Goal: Information Seeking & Learning: Learn about a topic

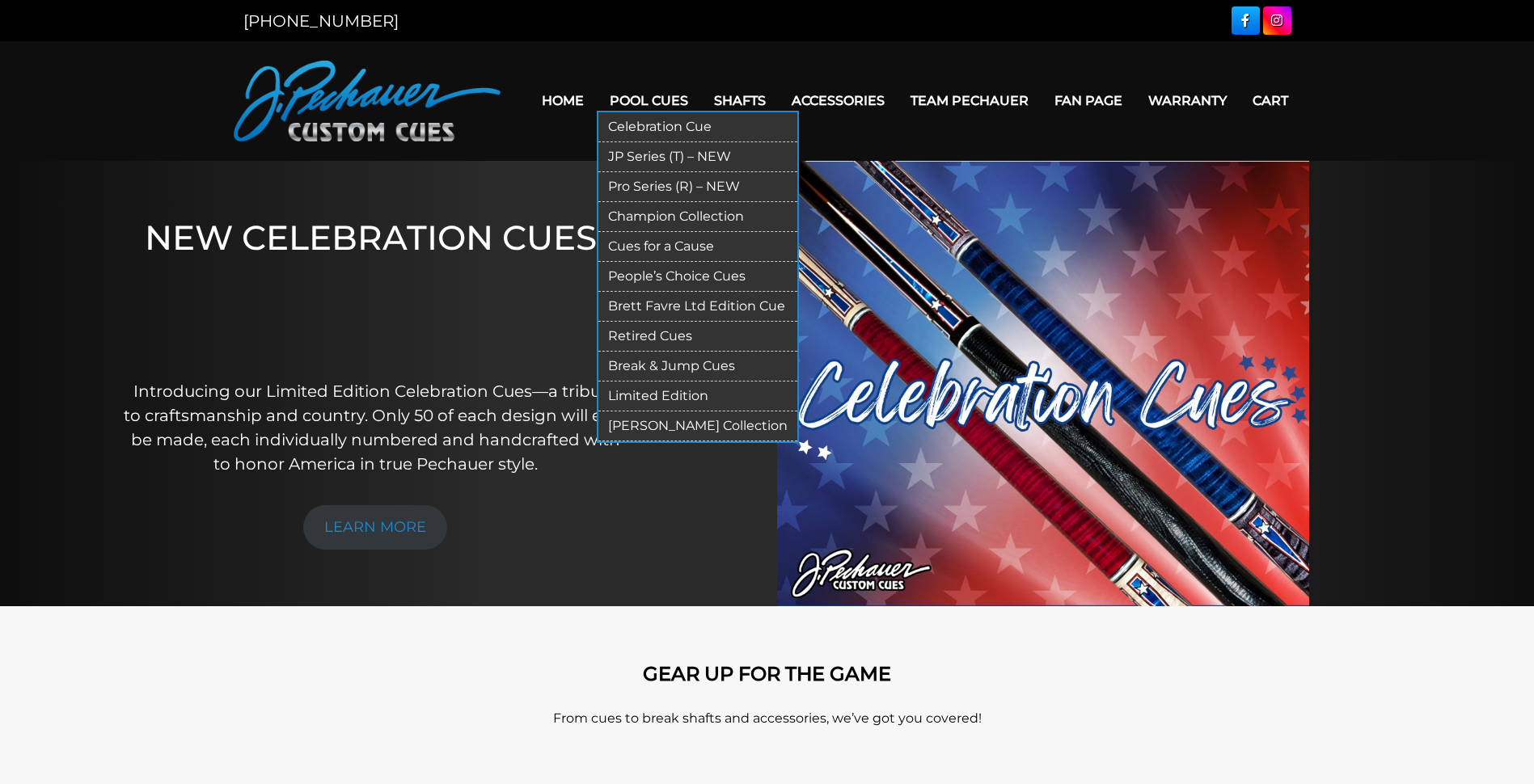
click at [623, 359] on link "Break & Jump Cues" at bounding box center [698, 367] width 199 height 30
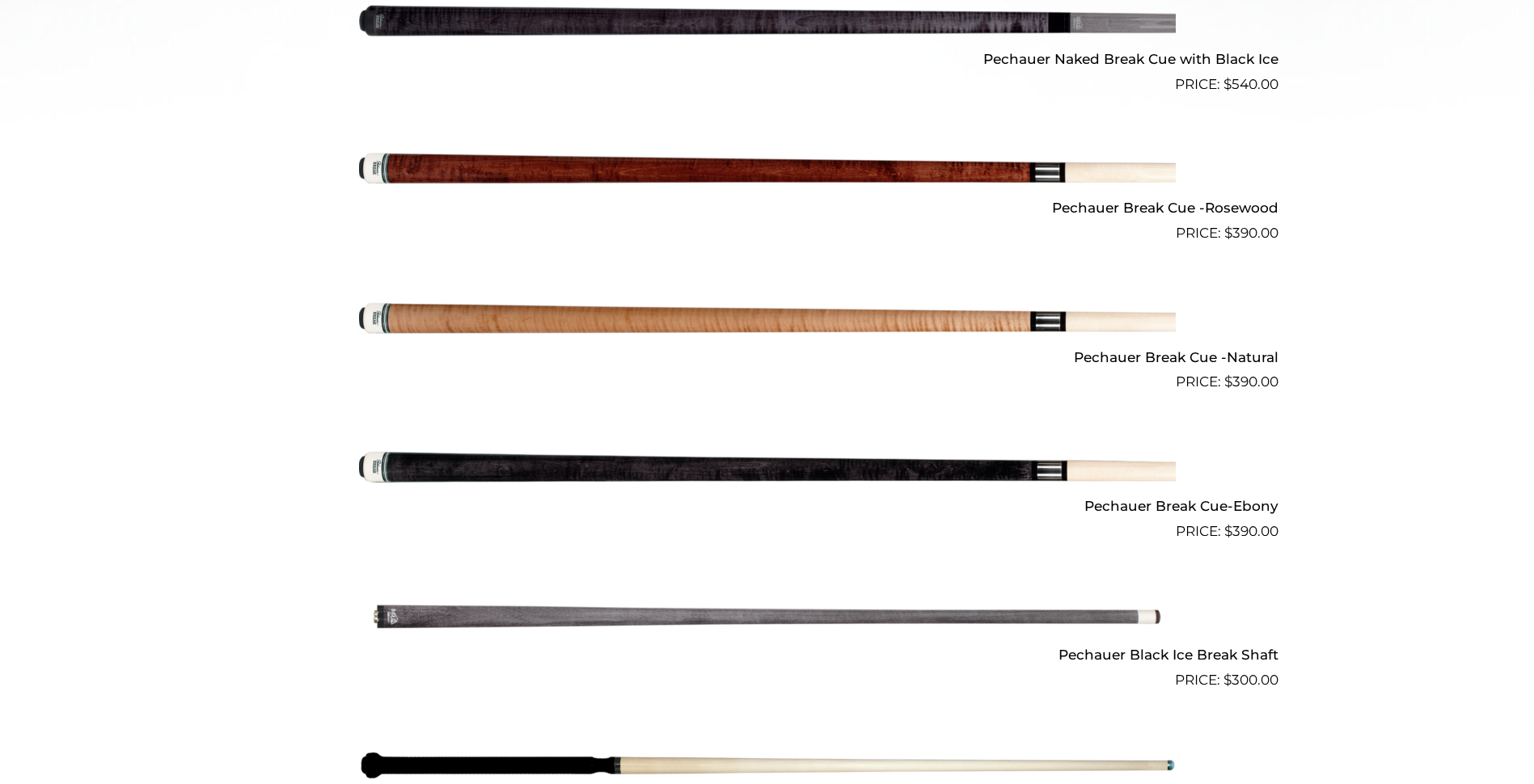
scroll to position [806, 0]
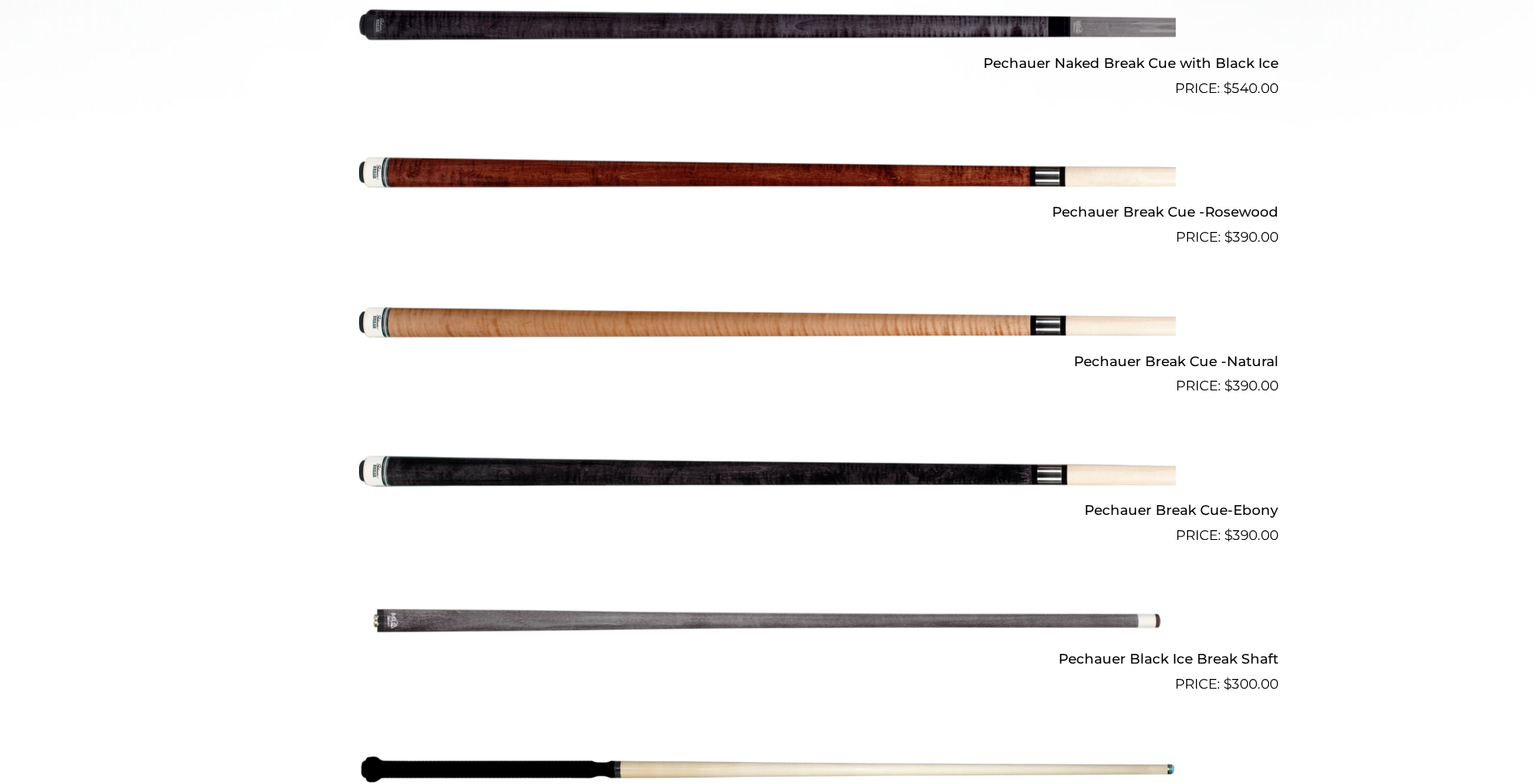
click at [589, 327] on img at bounding box center [767, 323] width 816 height 136
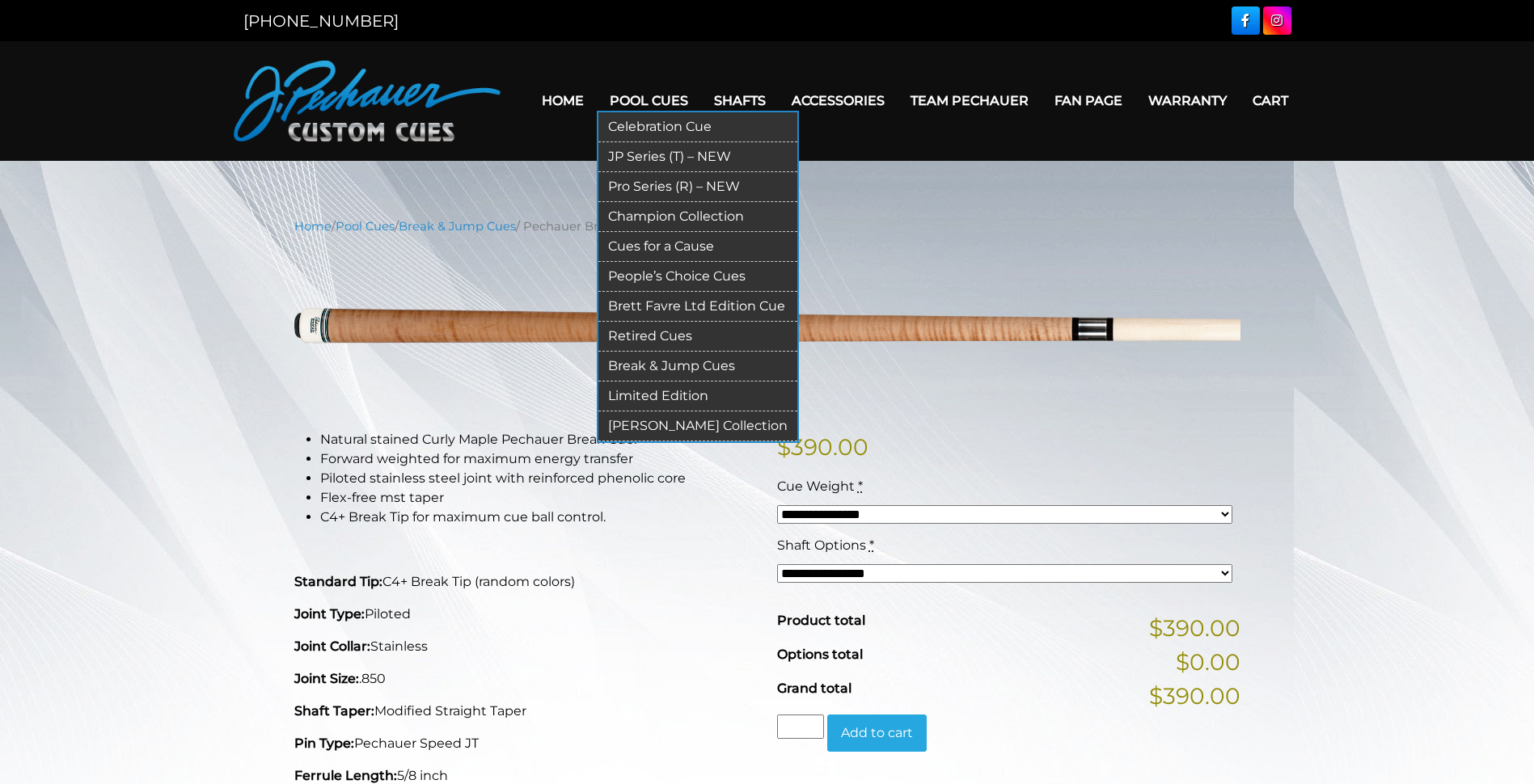
click at [659, 334] on link "Retired Cues" at bounding box center [698, 337] width 199 height 30
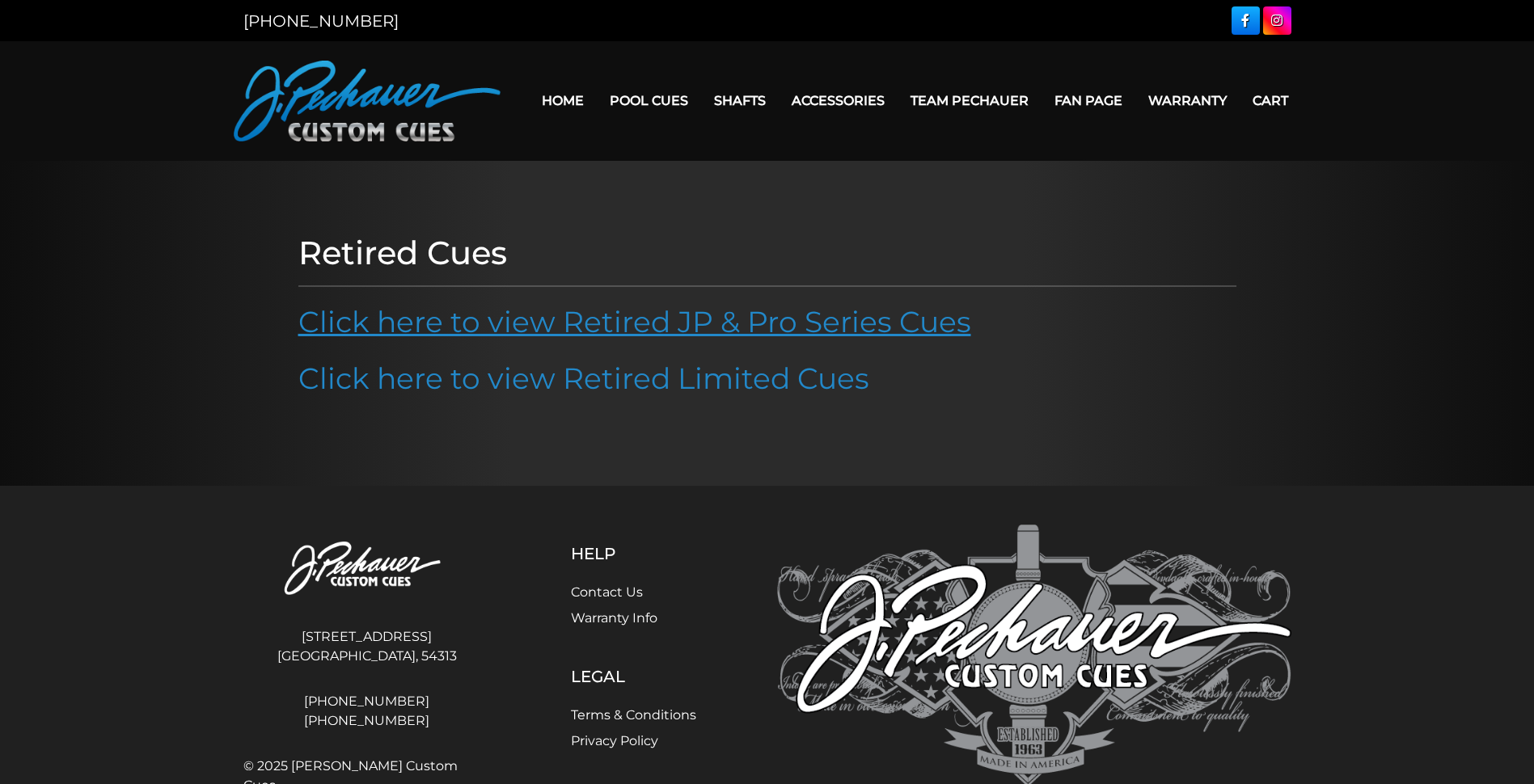
click at [618, 334] on link "Click here to view Retired JP & Pro Series Cues" at bounding box center [635, 321] width 673 height 36
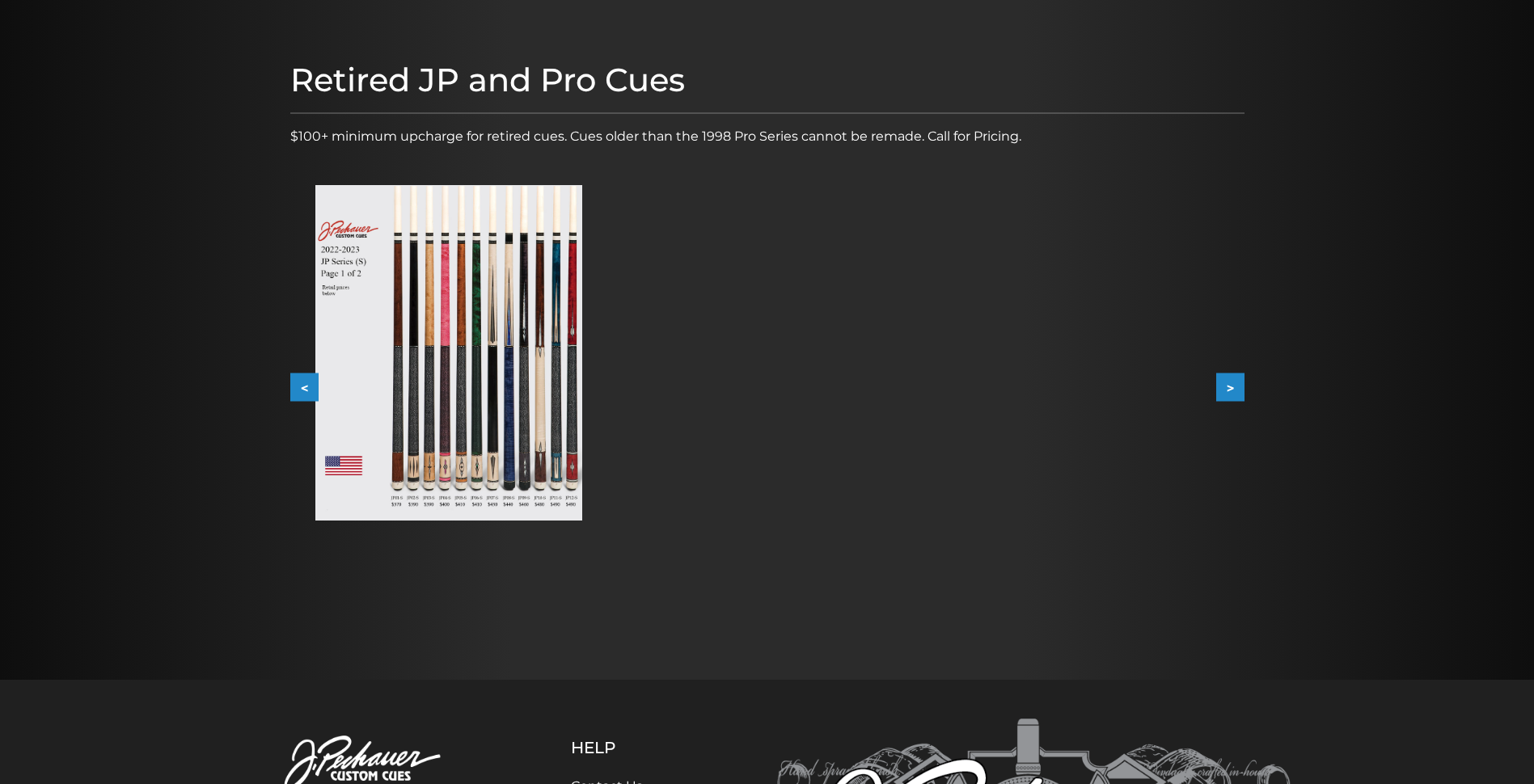
scroll to position [162, 0]
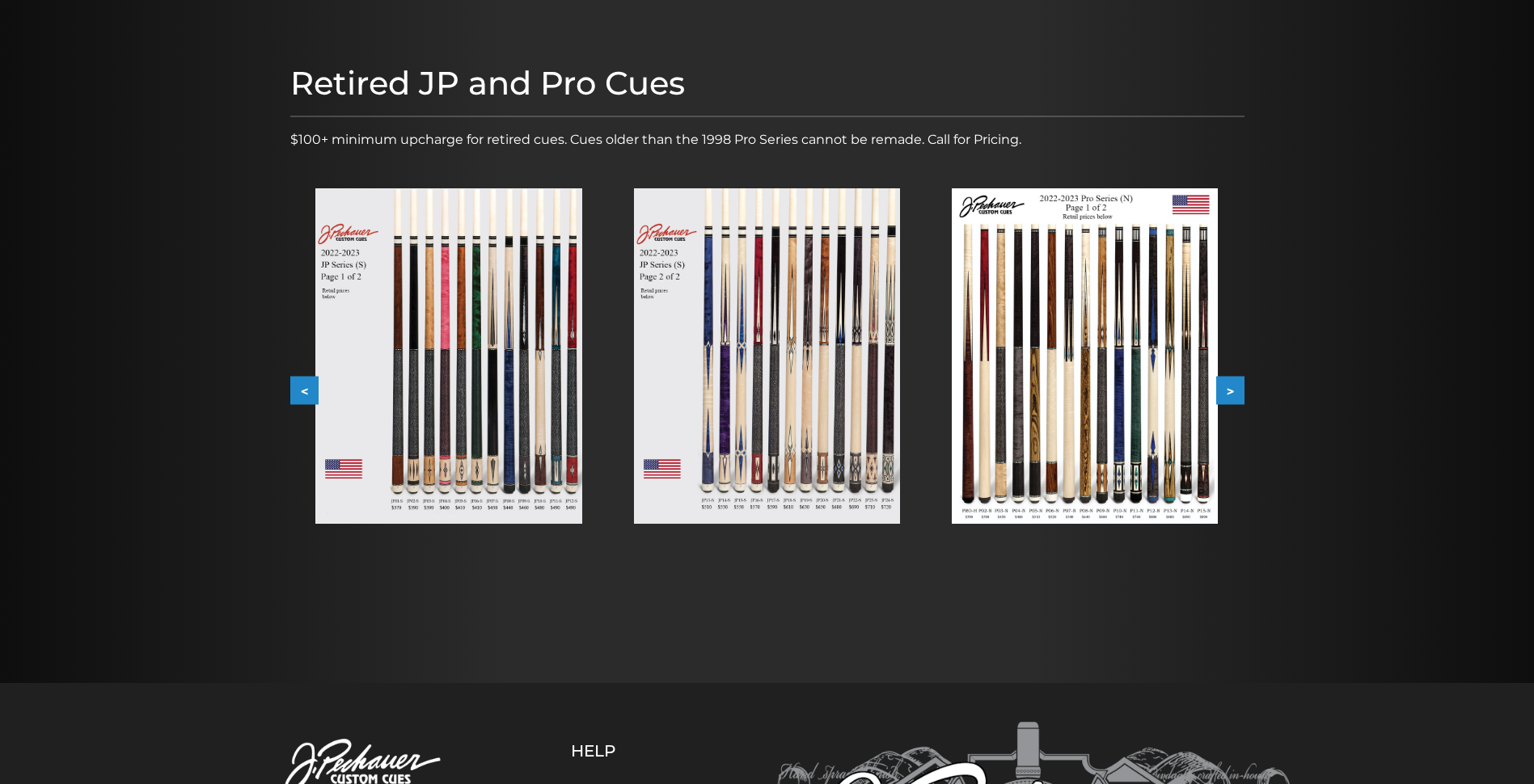
click at [492, 468] on img at bounding box center [448, 356] width 266 height 335
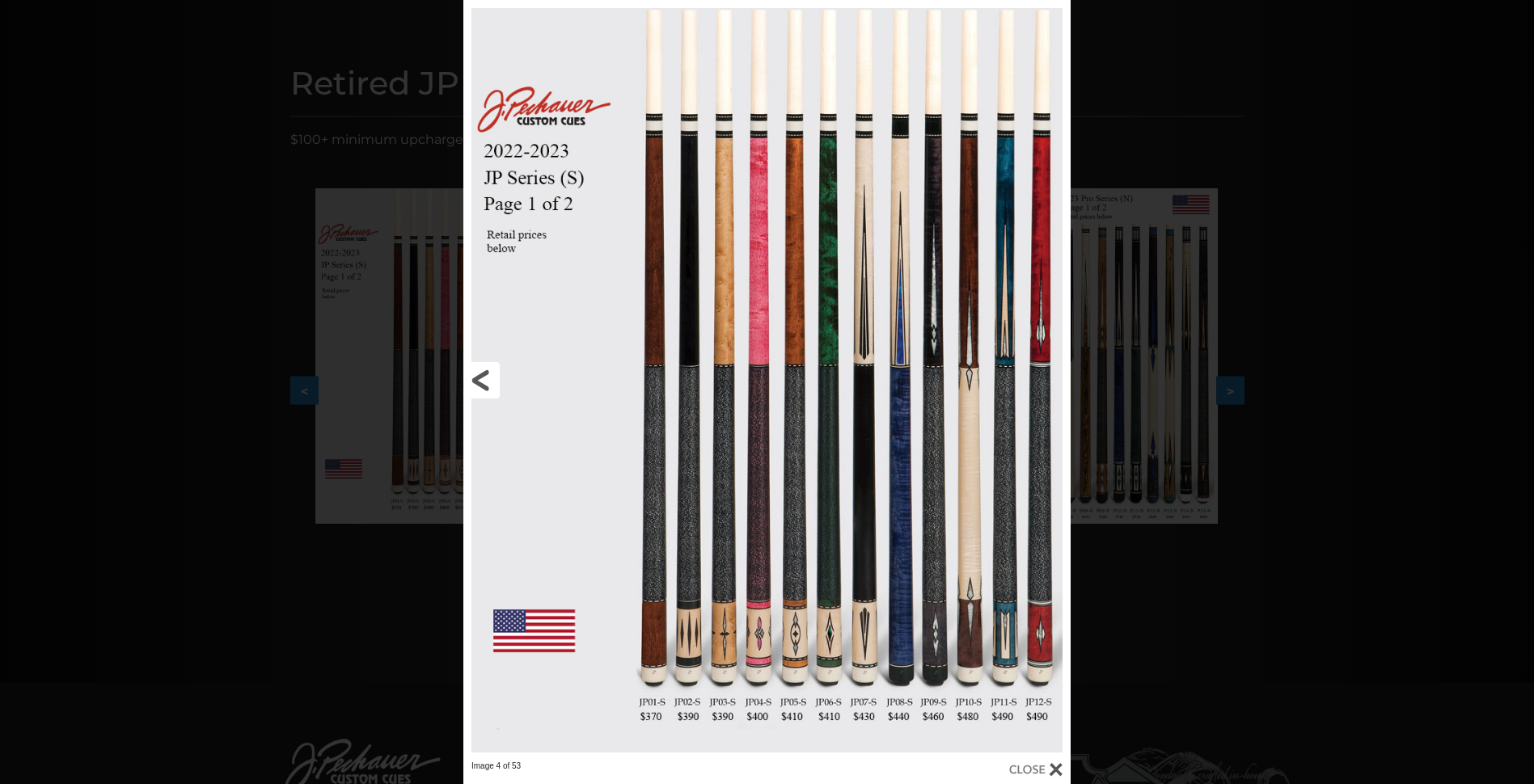
click at [483, 389] on link at bounding box center [600, 380] width 273 height 760
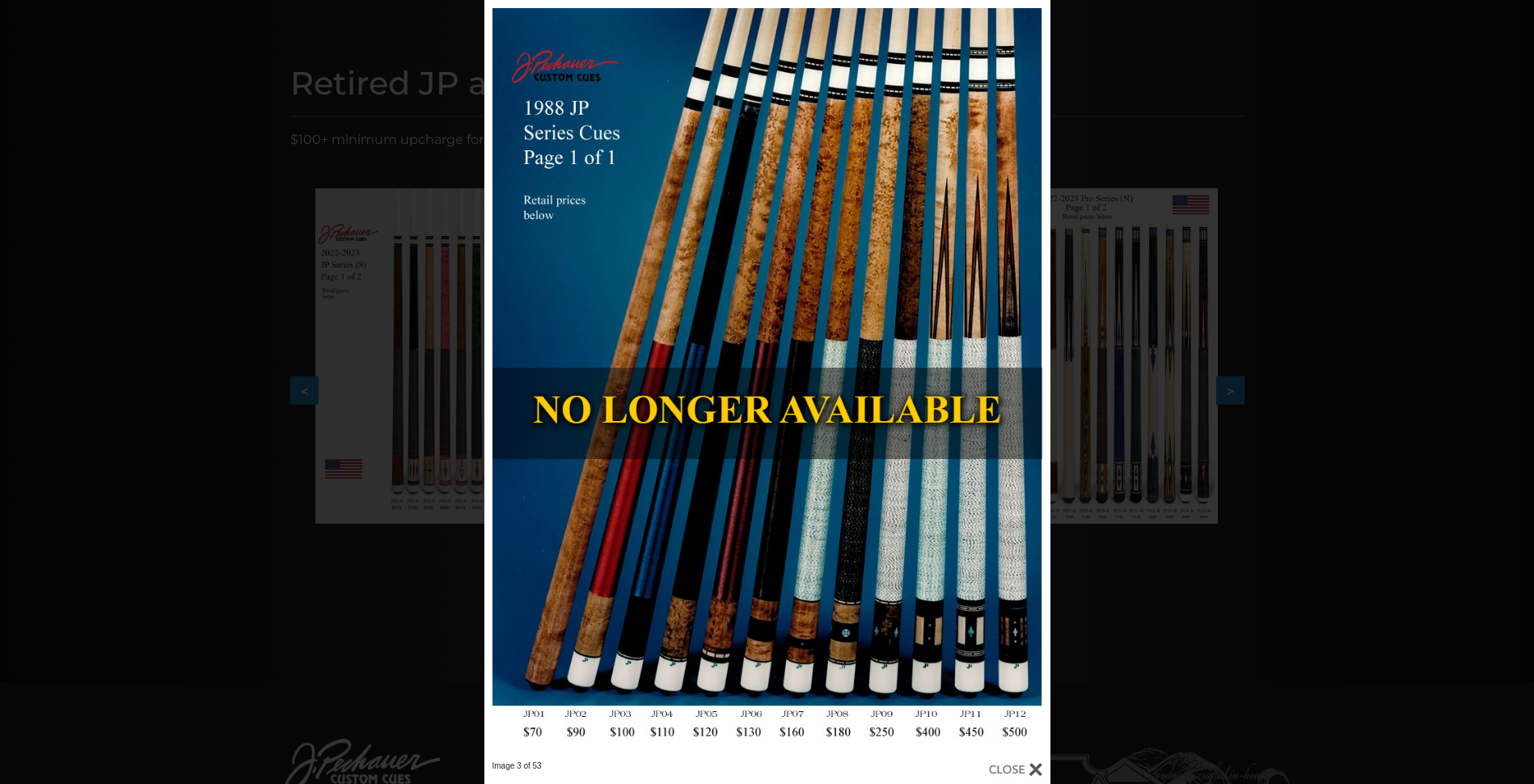
click at [1037, 767] on div at bounding box center [1015, 769] width 53 height 17
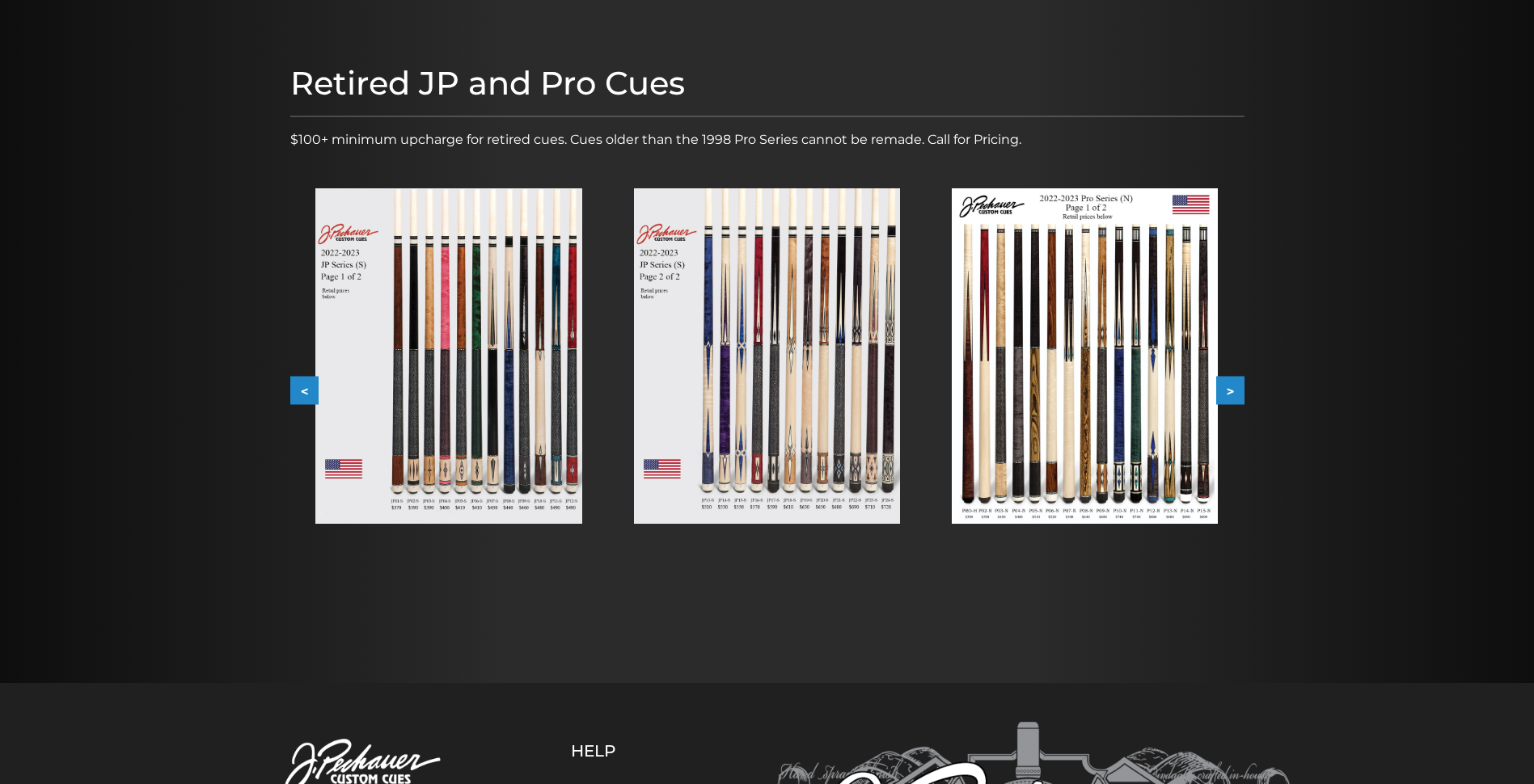
click at [1228, 390] on button ">" at bounding box center [1230, 391] width 28 height 28
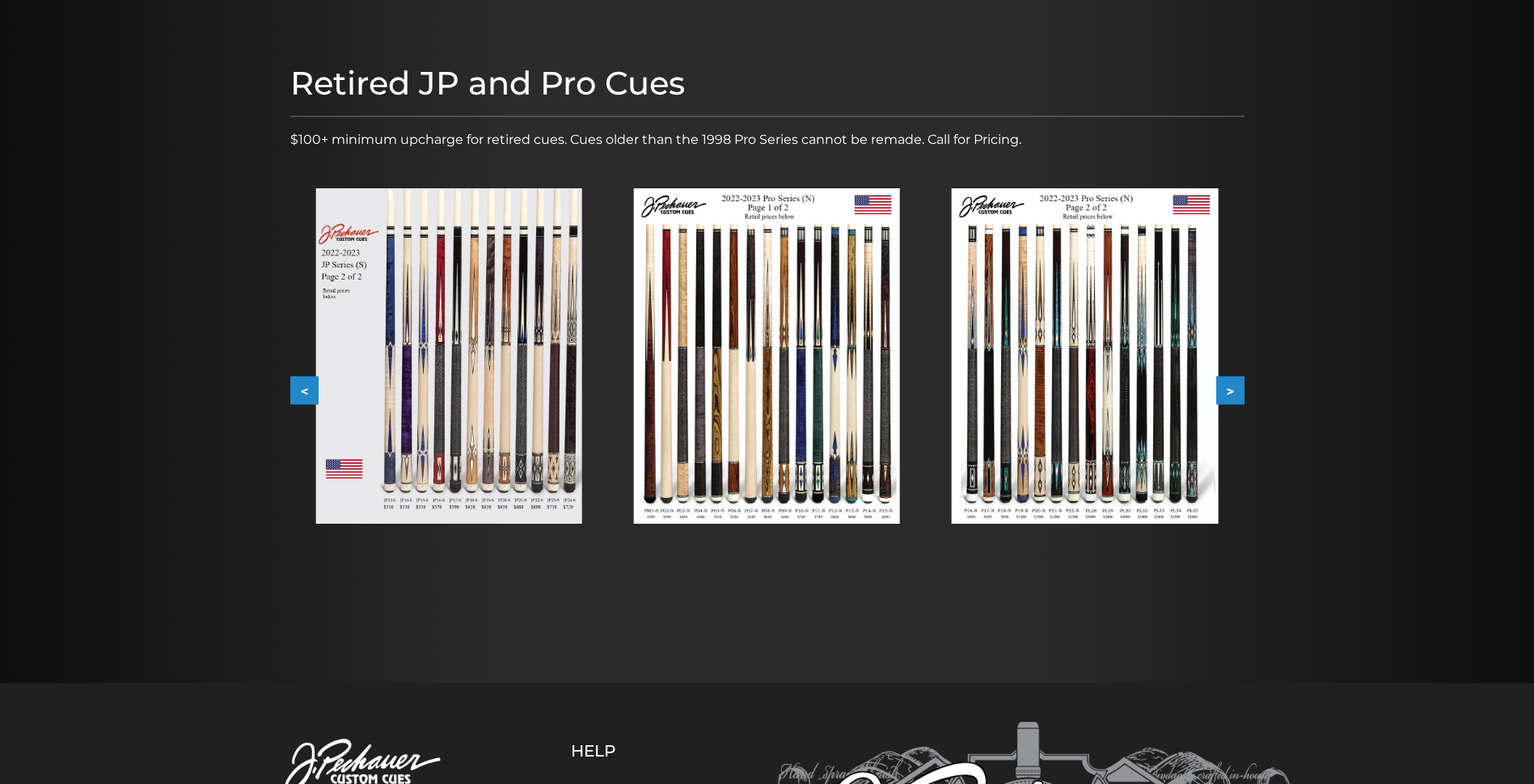
click at [379, 421] on img at bounding box center [448, 356] width 266 height 335
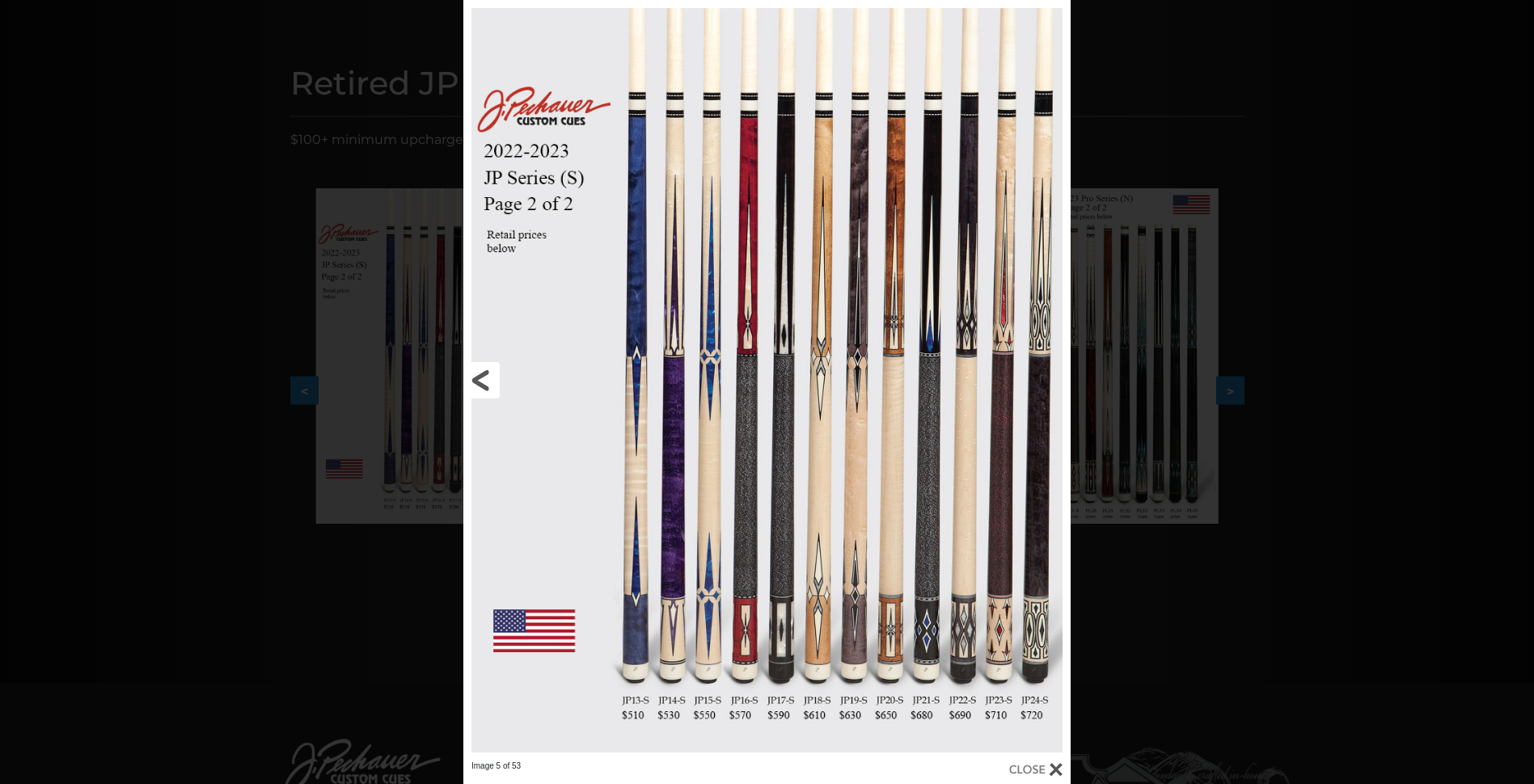
click at [669, 444] on link at bounding box center [600, 380] width 273 height 760
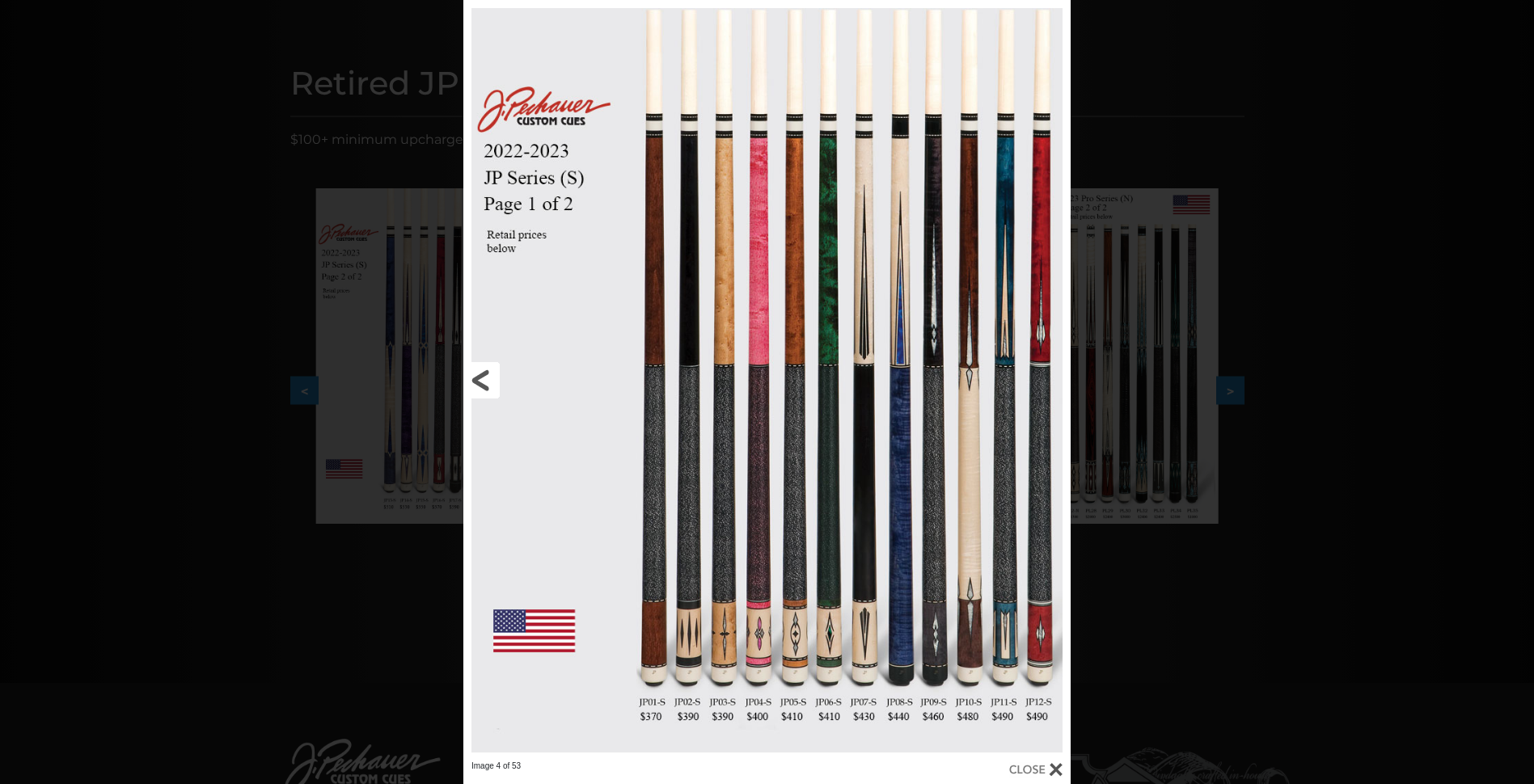
click at [484, 375] on link at bounding box center [600, 380] width 273 height 760
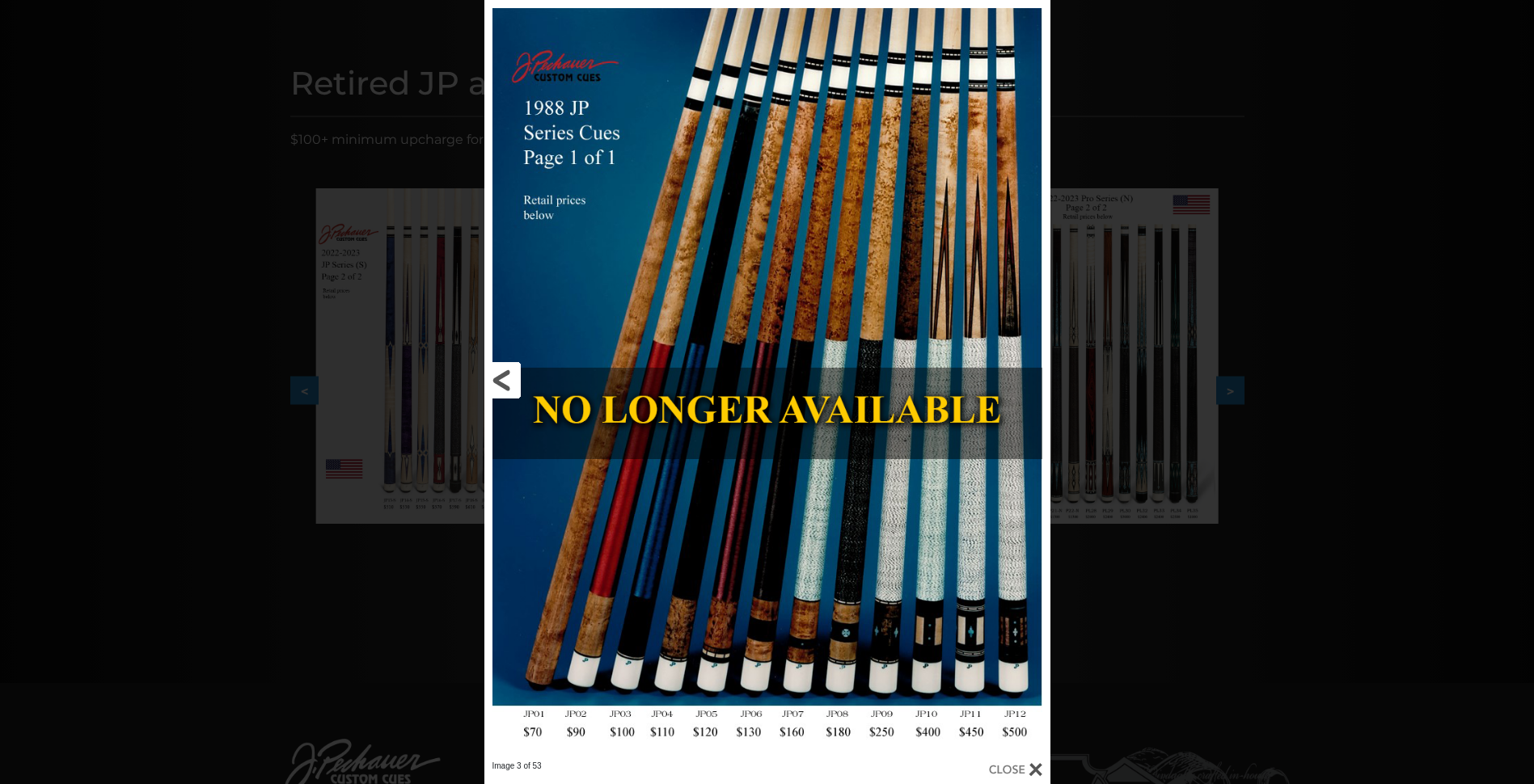
click at [510, 367] on link at bounding box center [612, 380] width 255 height 760
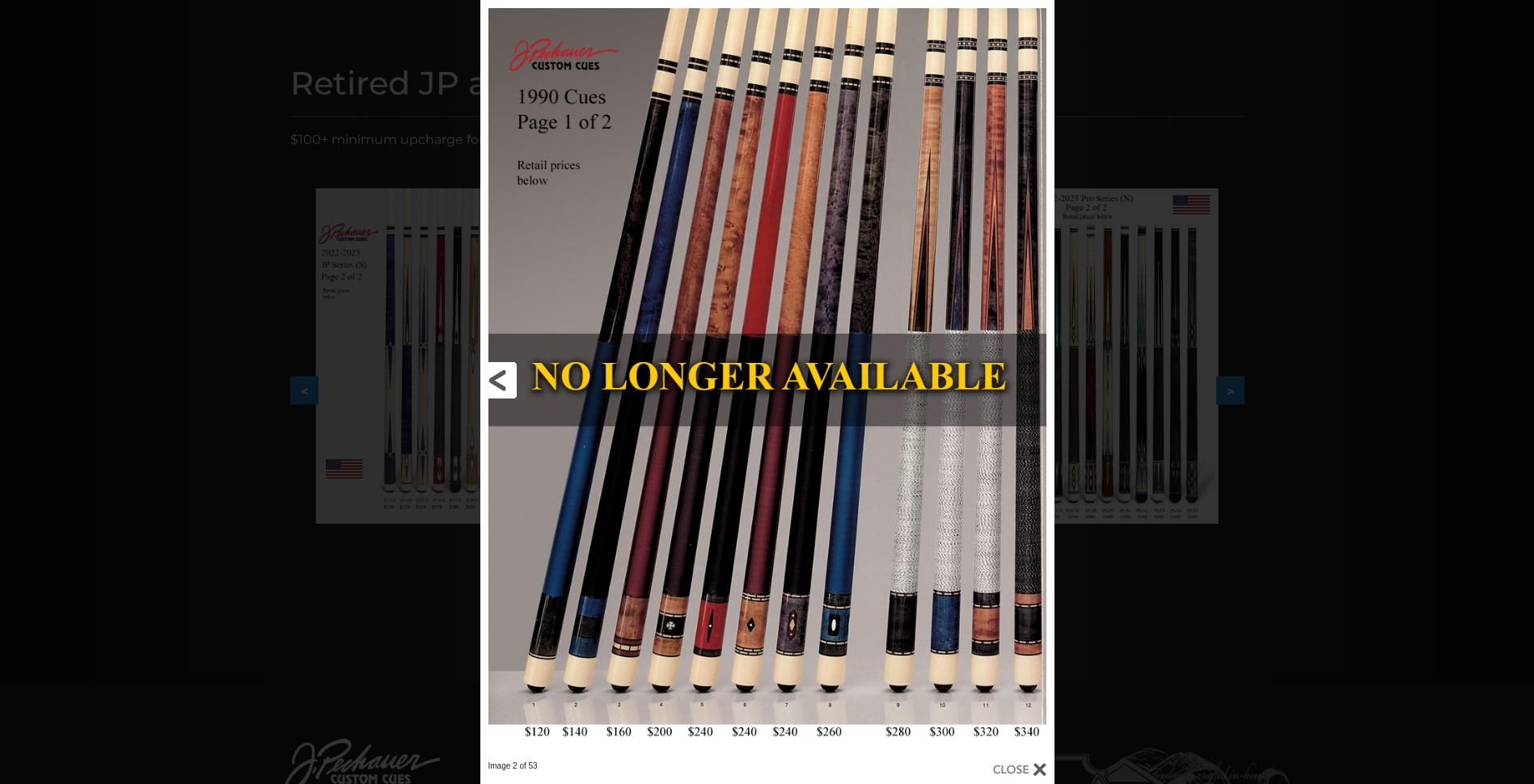
click at [500, 381] on link at bounding box center [609, 380] width 258 height 760
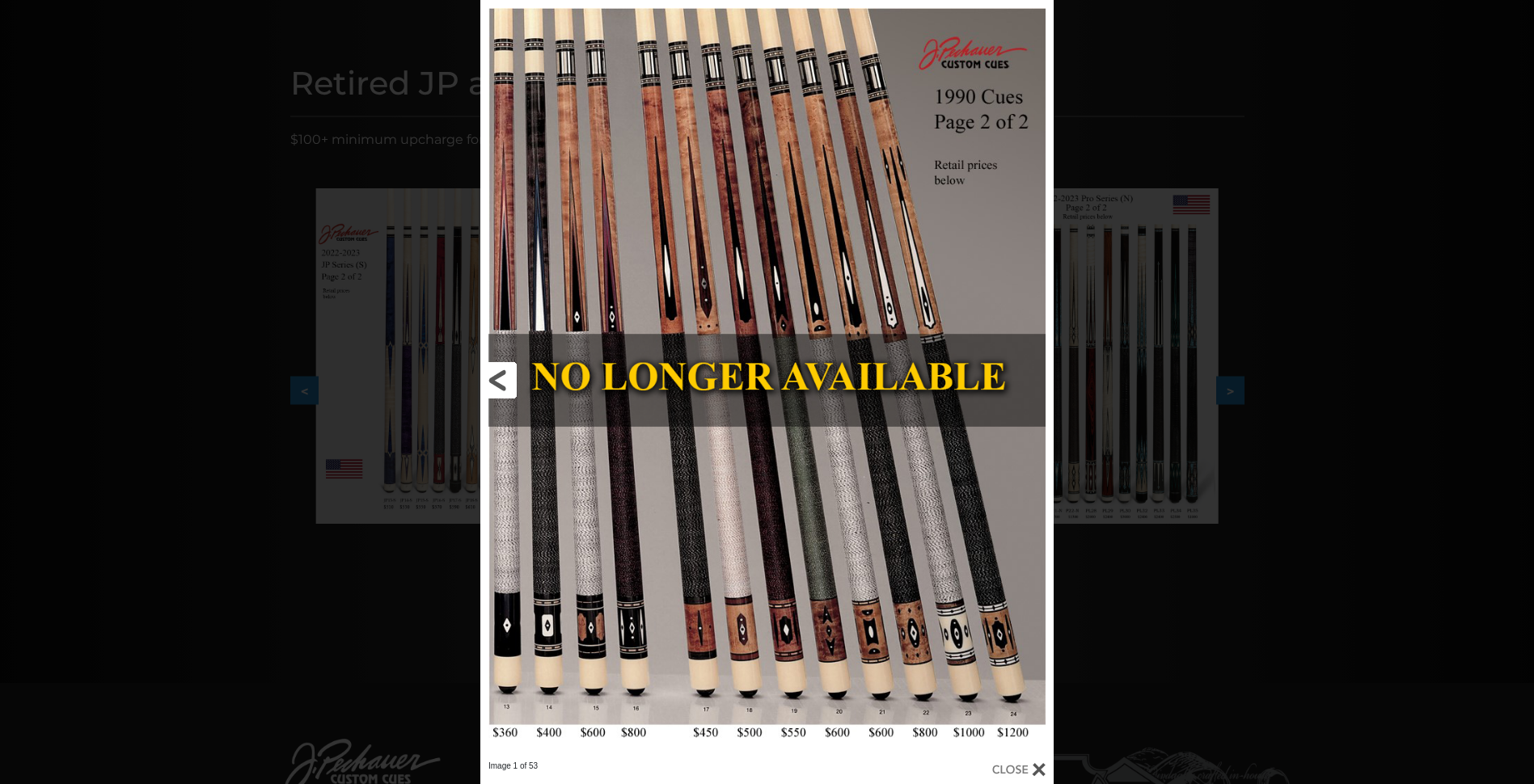
click at [500, 381] on link at bounding box center [609, 380] width 258 height 760
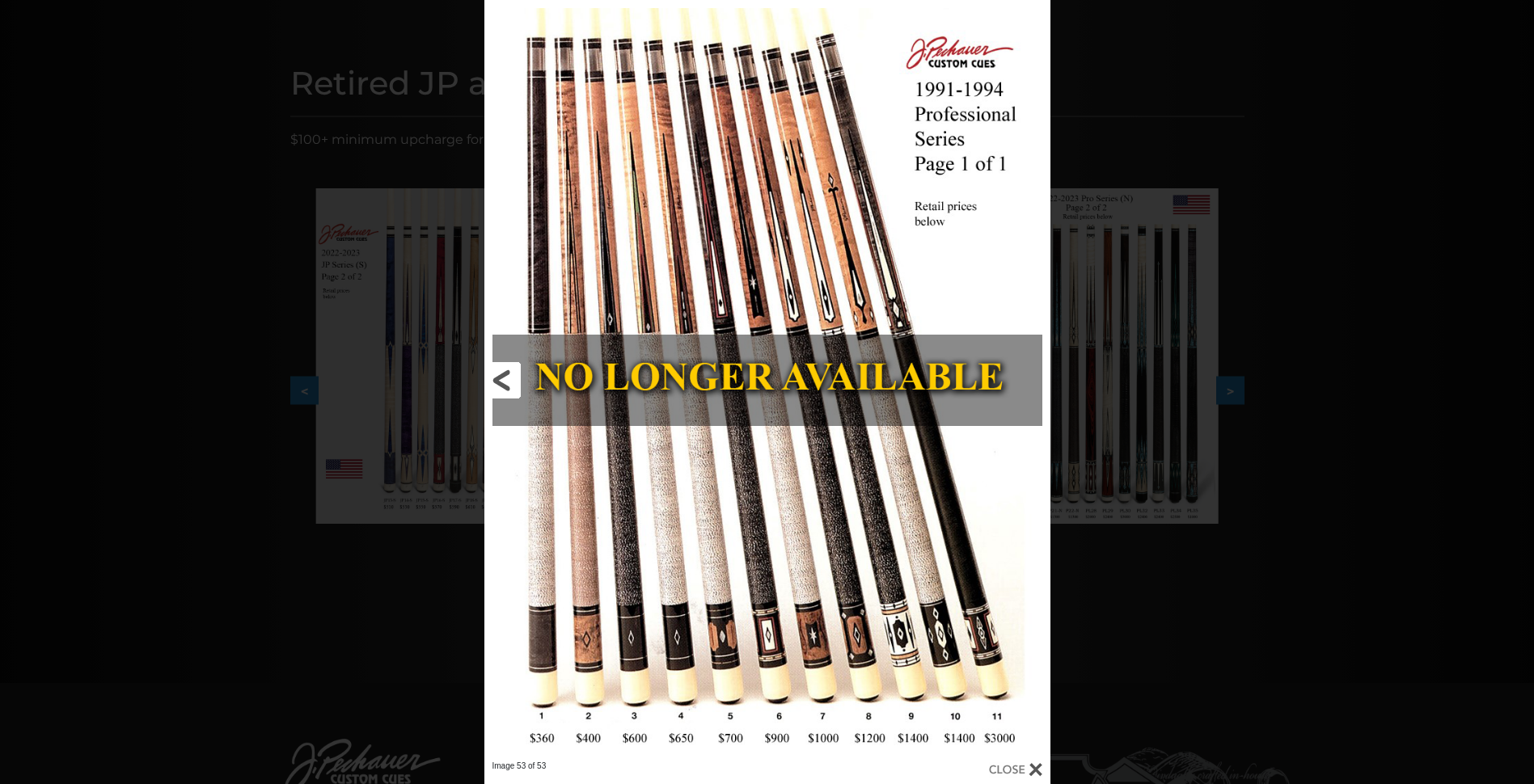
click at [500, 381] on link at bounding box center [612, 380] width 255 height 760
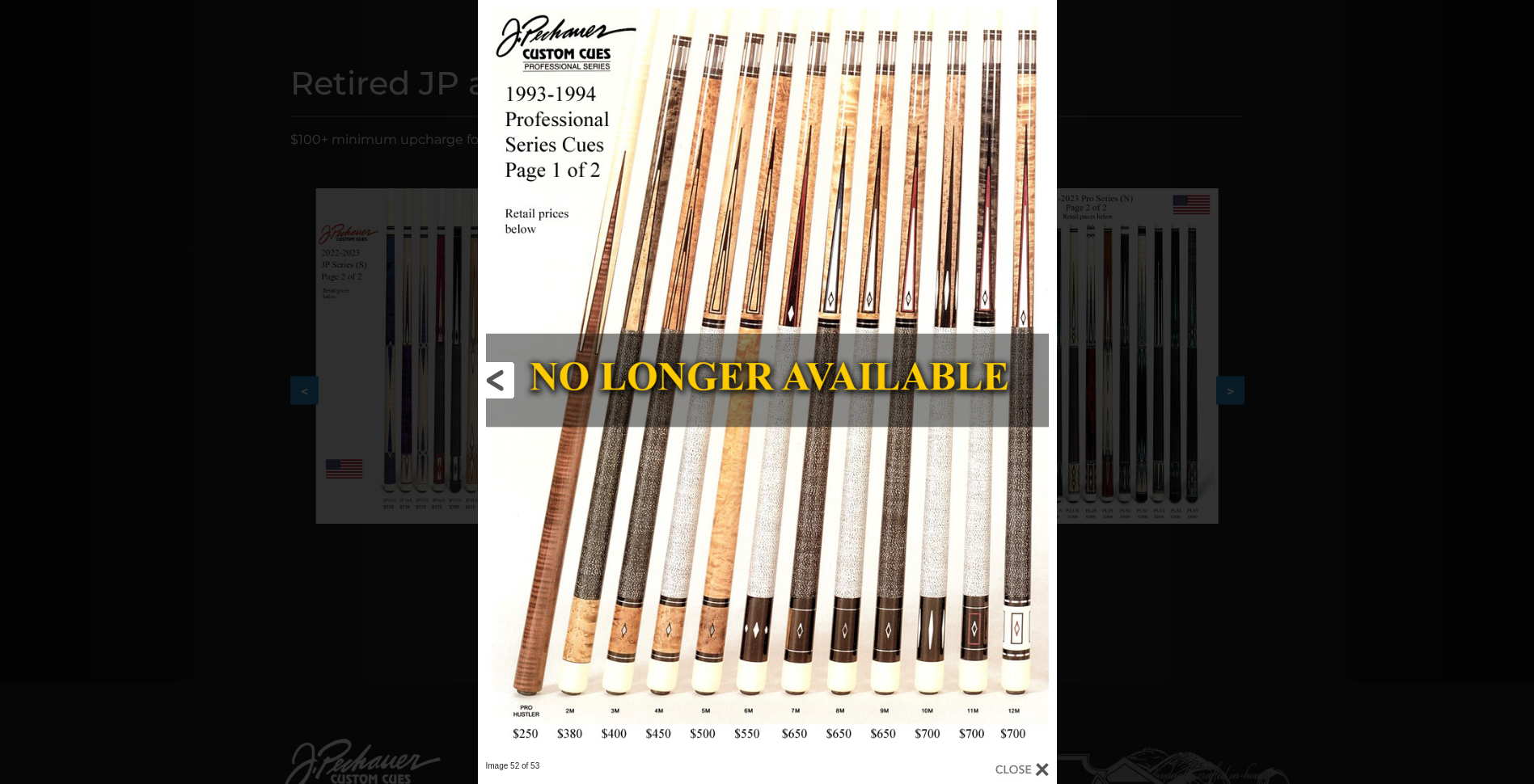
click at [500, 381] on link at bounding box center [608, 380] width 260 height 760
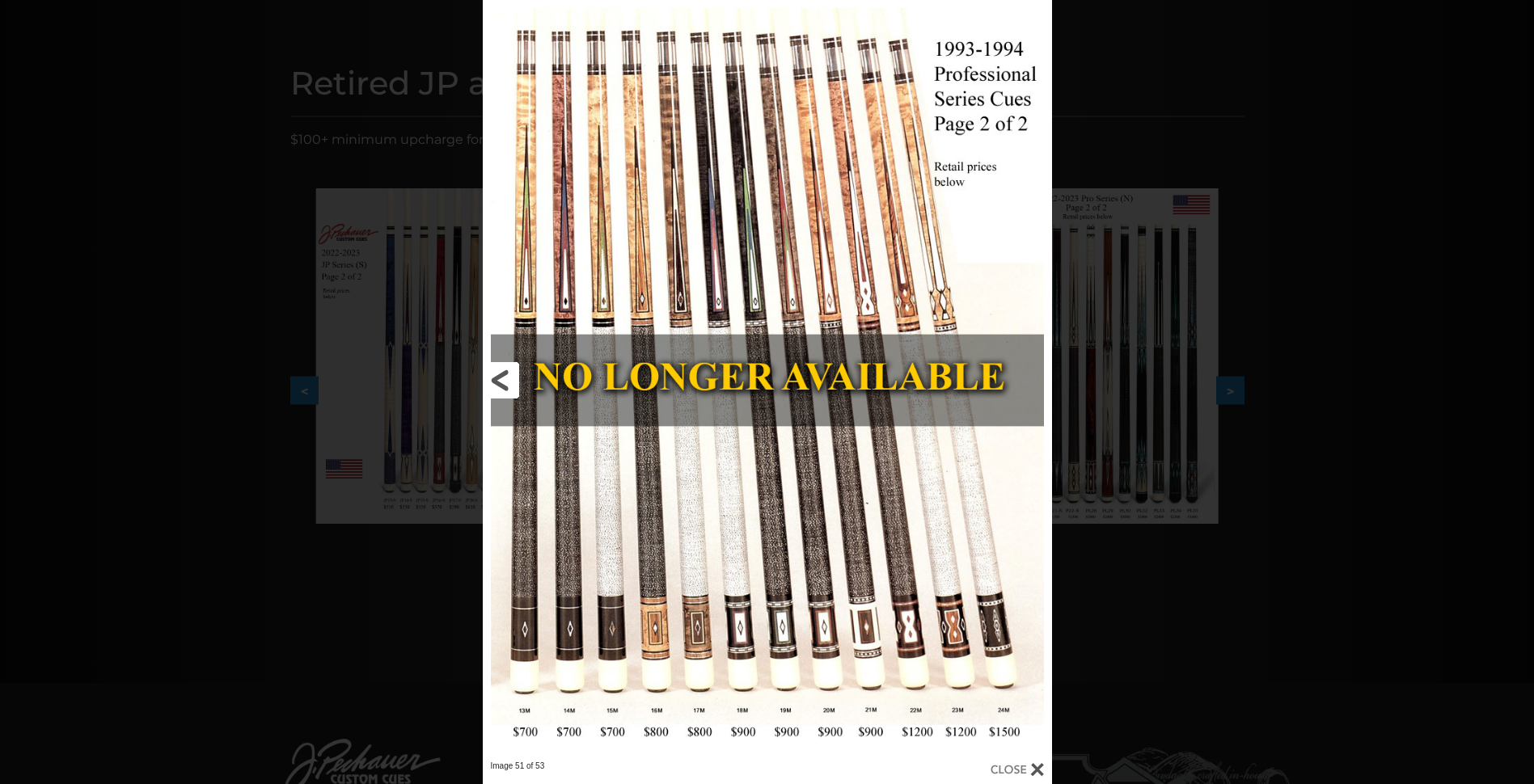
click at [500, 381] on link at bounding box center [611, 380] width 257 height 760
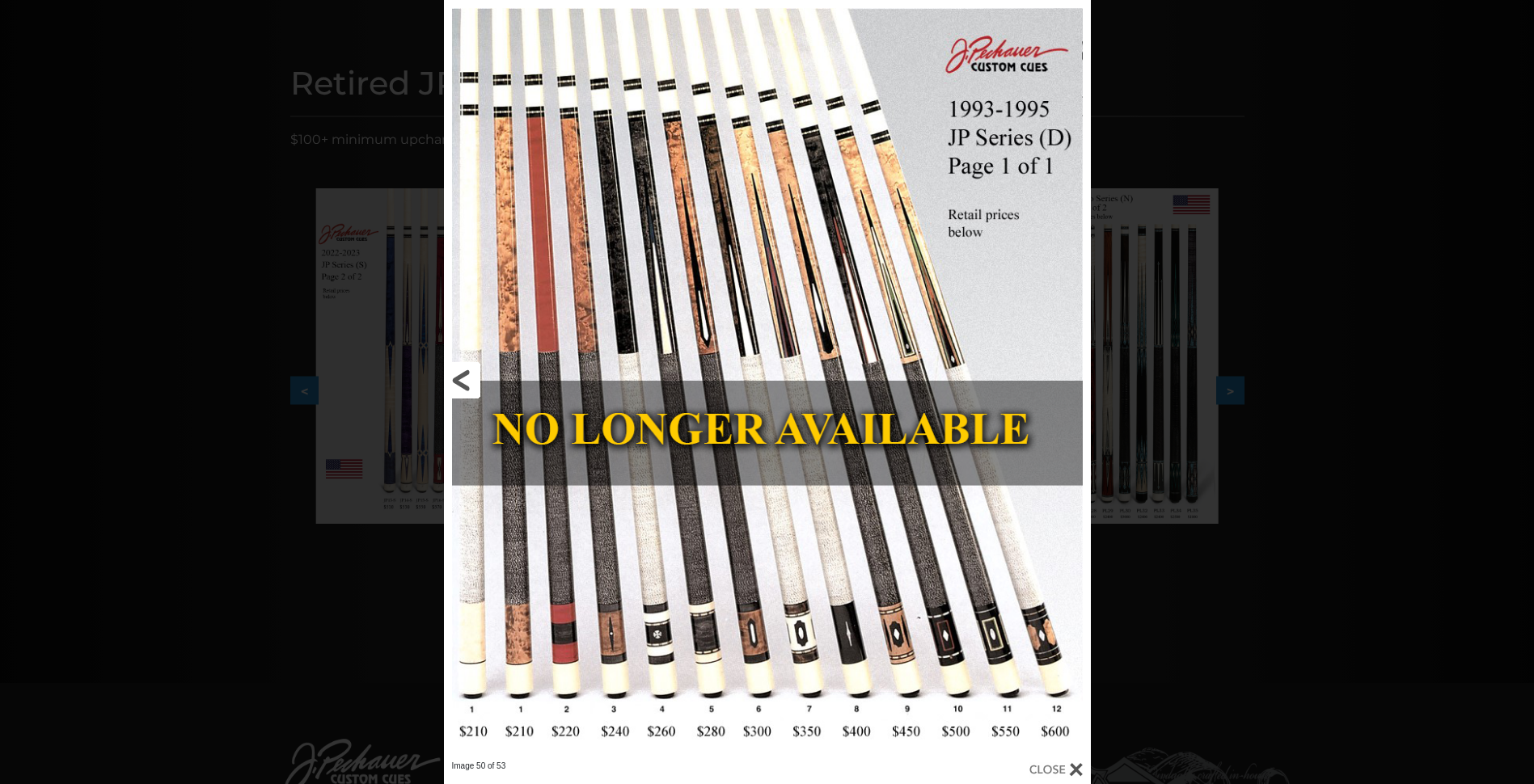
click at [500, 381] on link at bounding box center [588, 380] width 291 height 760
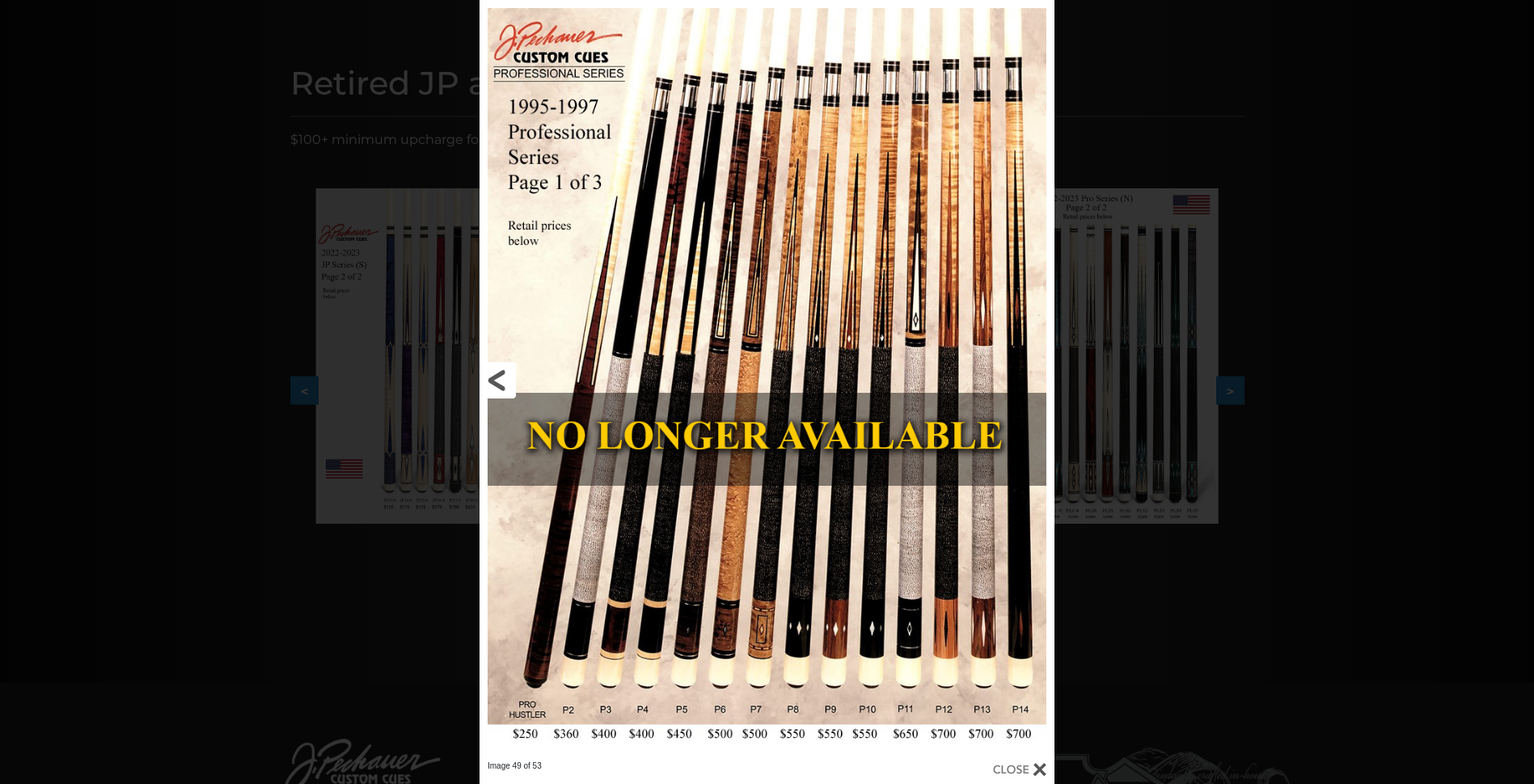
click at [500, 381] on link at bounding box center [609, 380] width 258 height 760
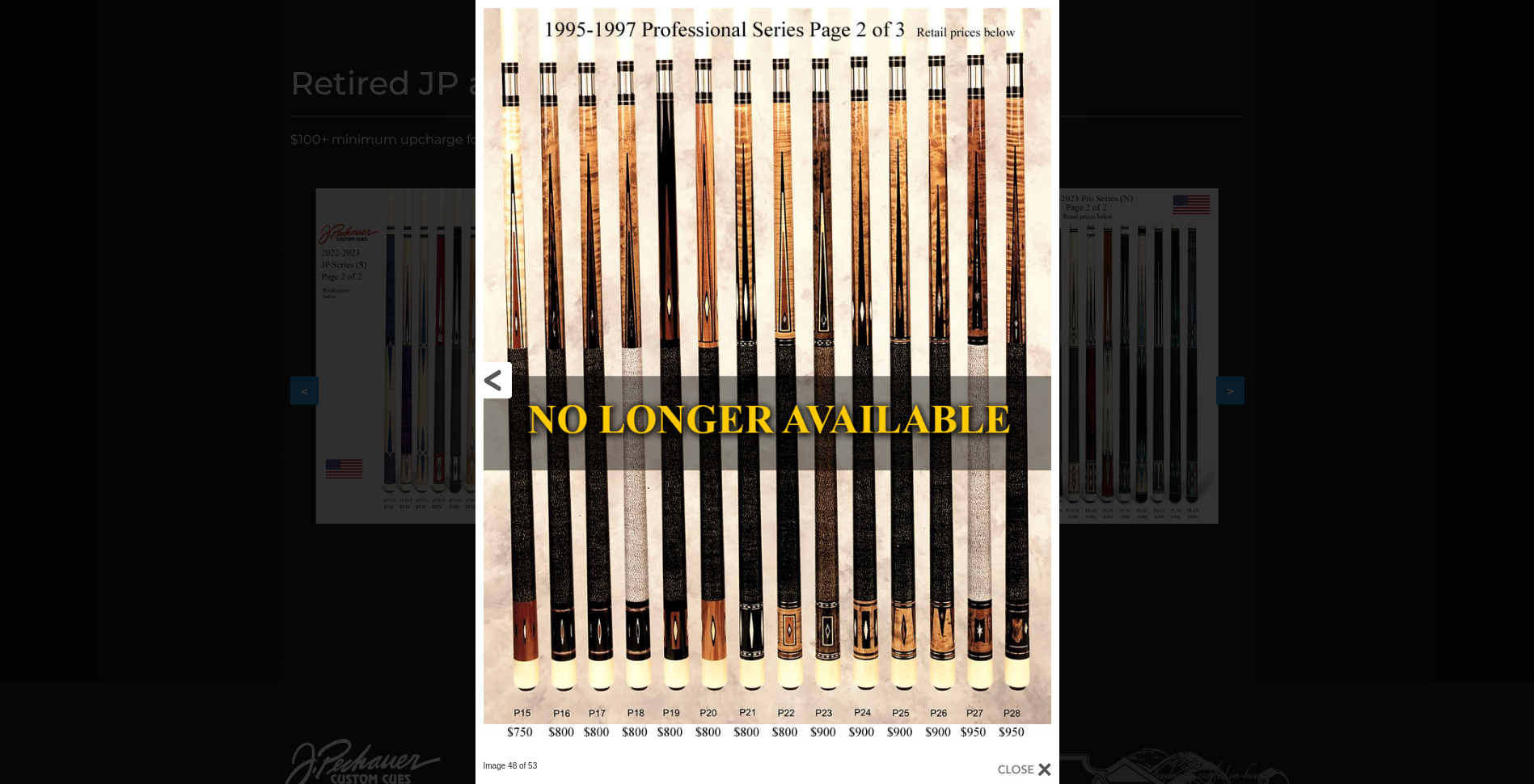
click at [500, 381] on link at bounding box center [607, 380] width 263 height 760
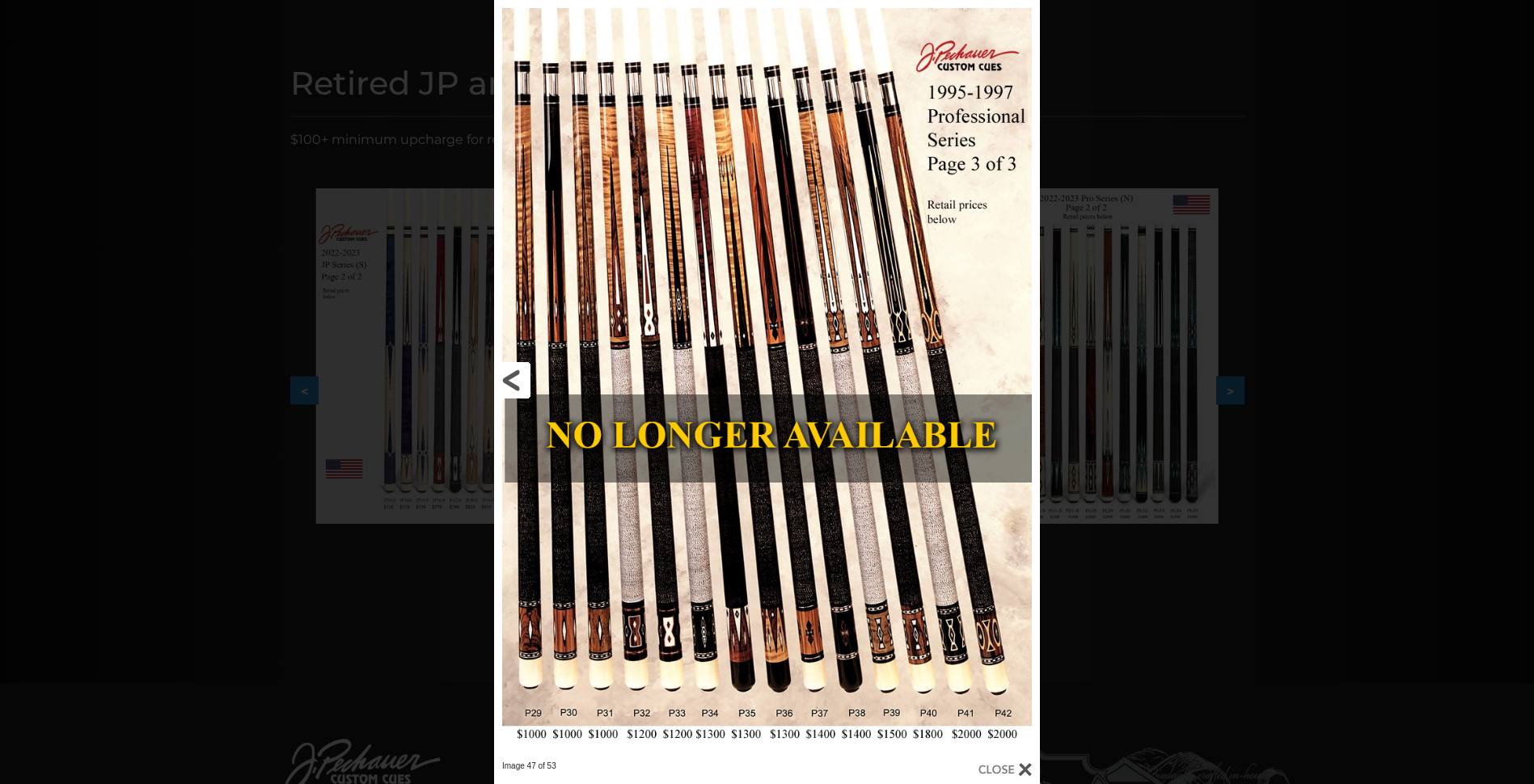
click at [500, 381] on link at bounding box center [617, 380] width 246 height 760
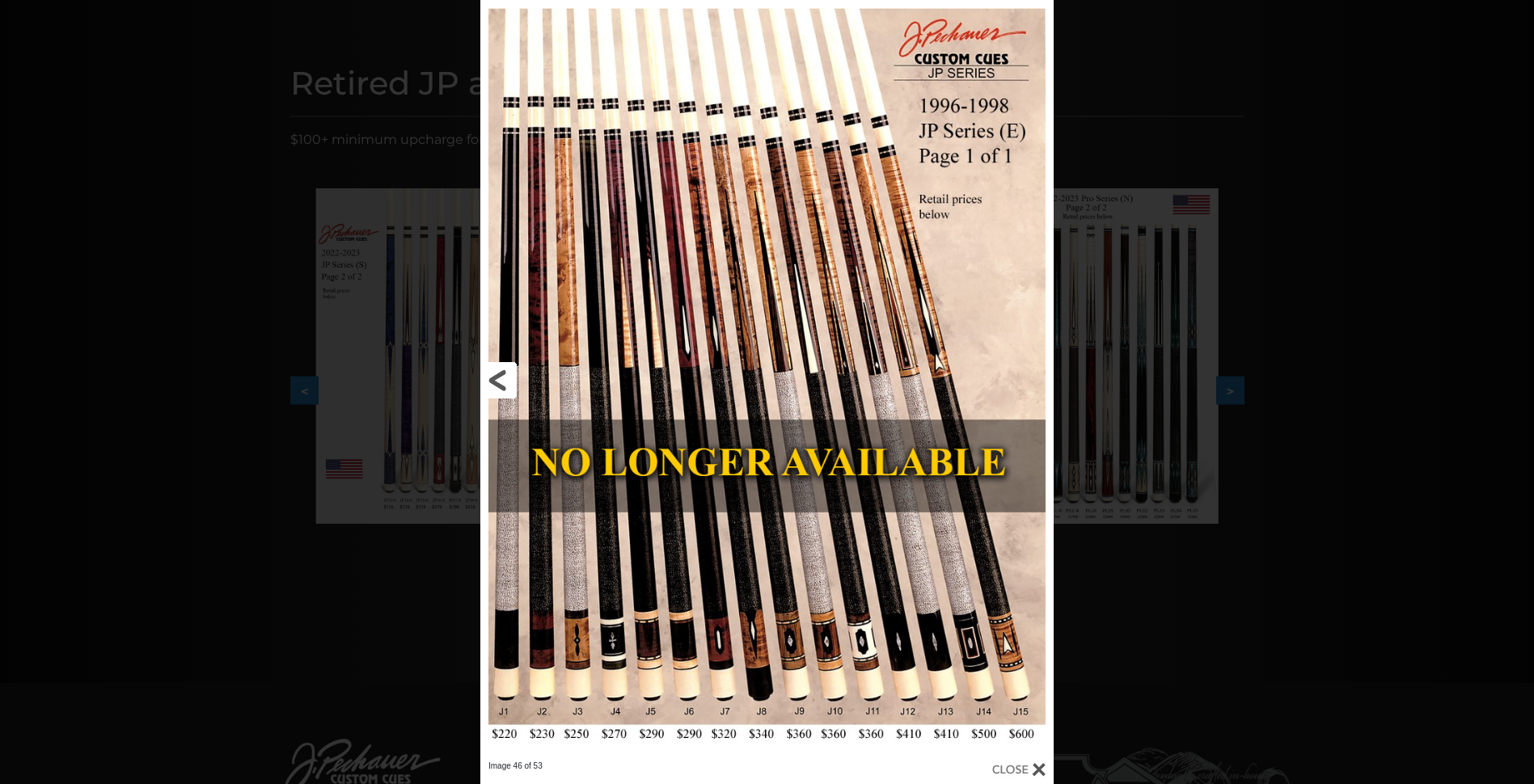
click at [500, 381] on link at bounding box center [609, 380] width 258 height 760
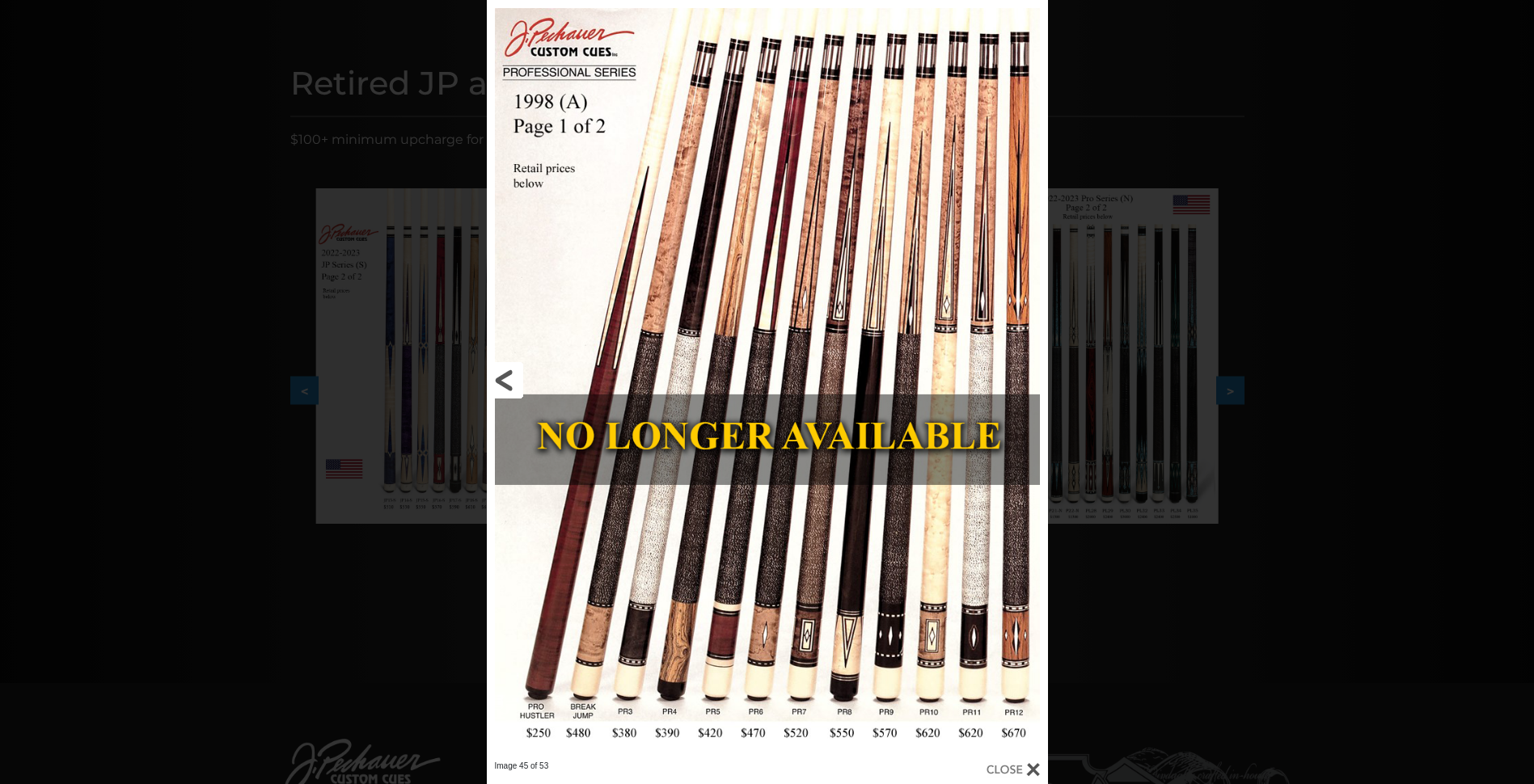
click at [500, 381] on link at bounding box center [613, 380] width 252 height 760
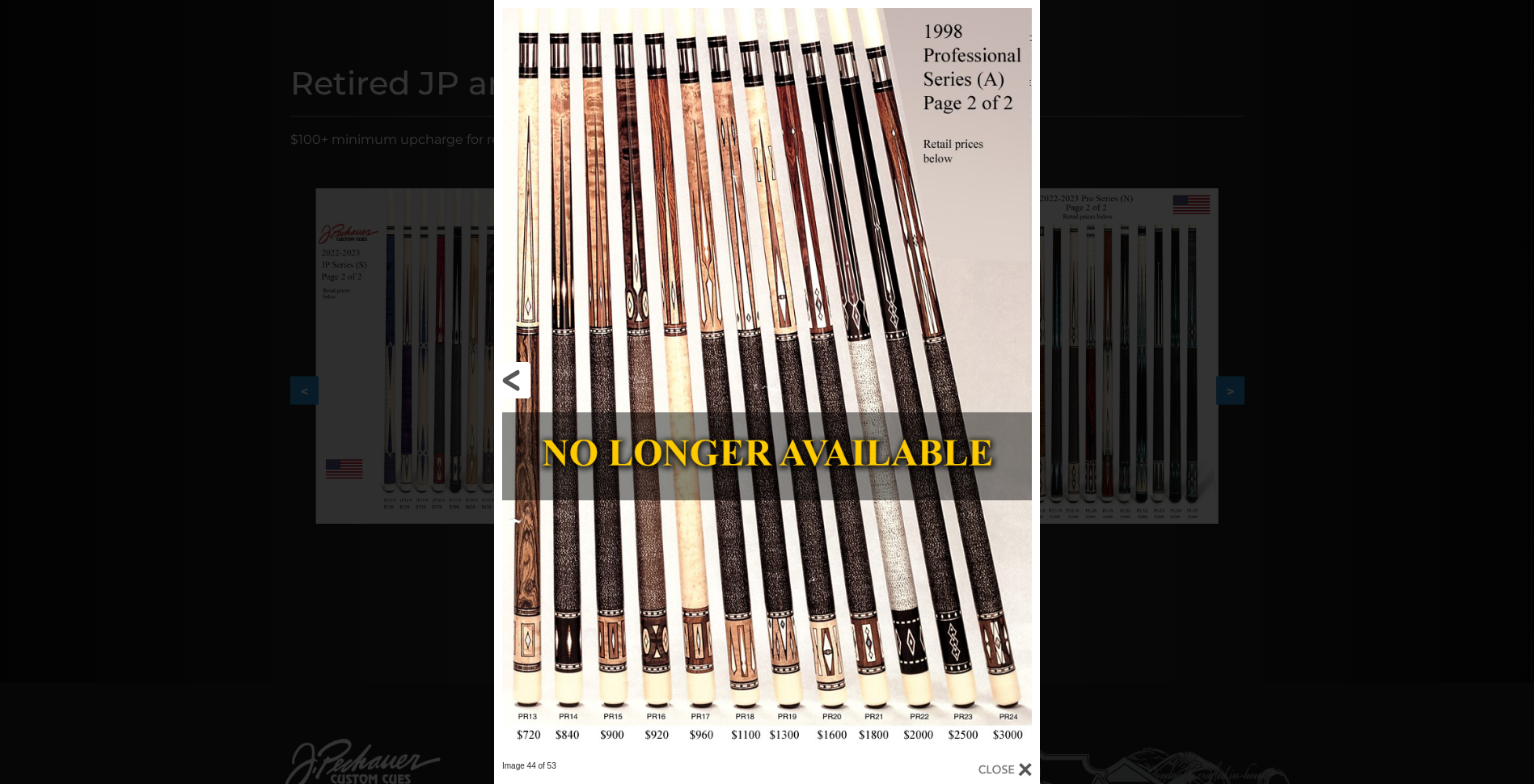
click at [500, 381] on link at bounding box center [617, 380] width 246 height 760
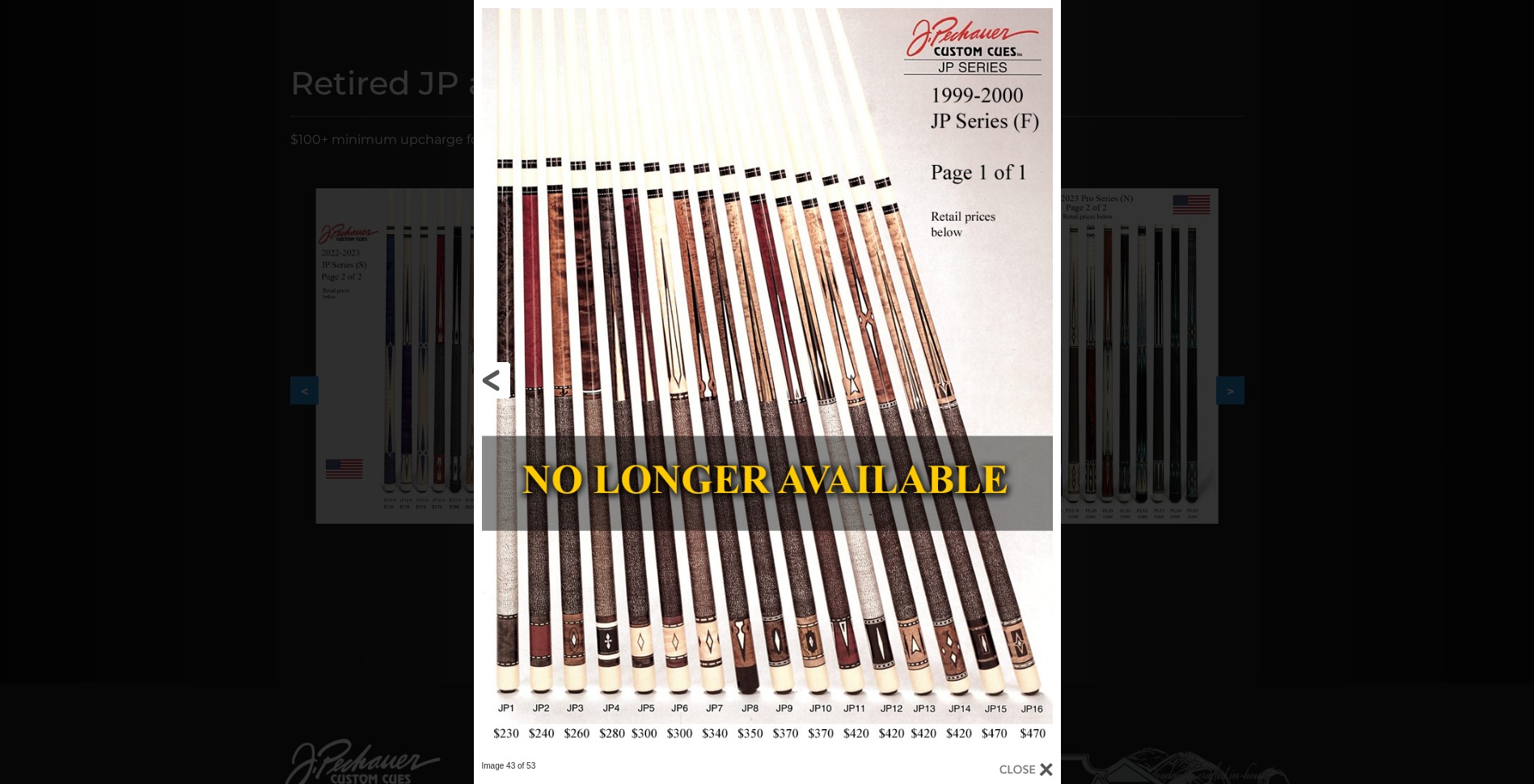
click at [500, 381] on link at bounding box center [606, 380] width 265 height 760
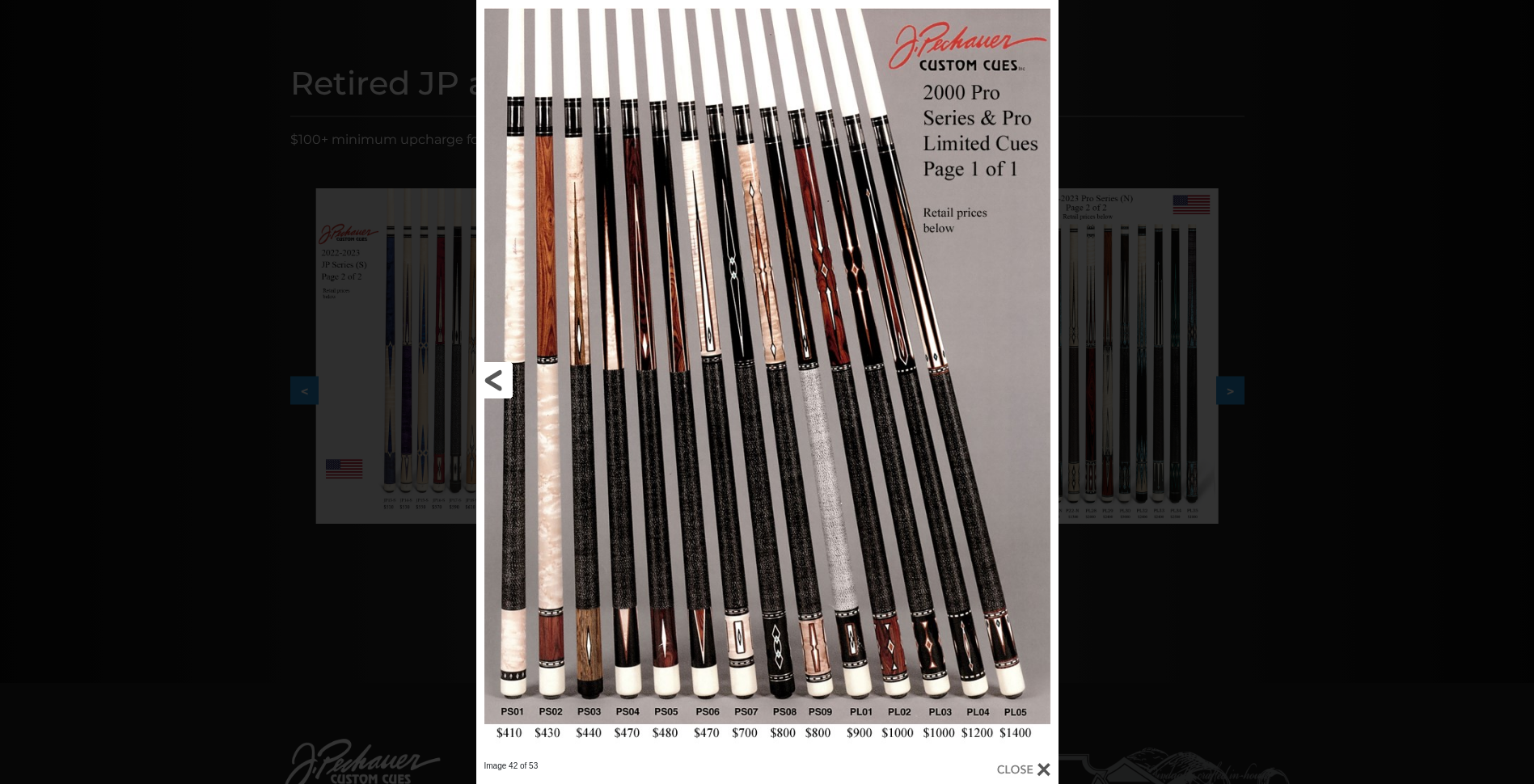
click at [500, 381] on link at bounding box center [607, 380] width 262 height 760
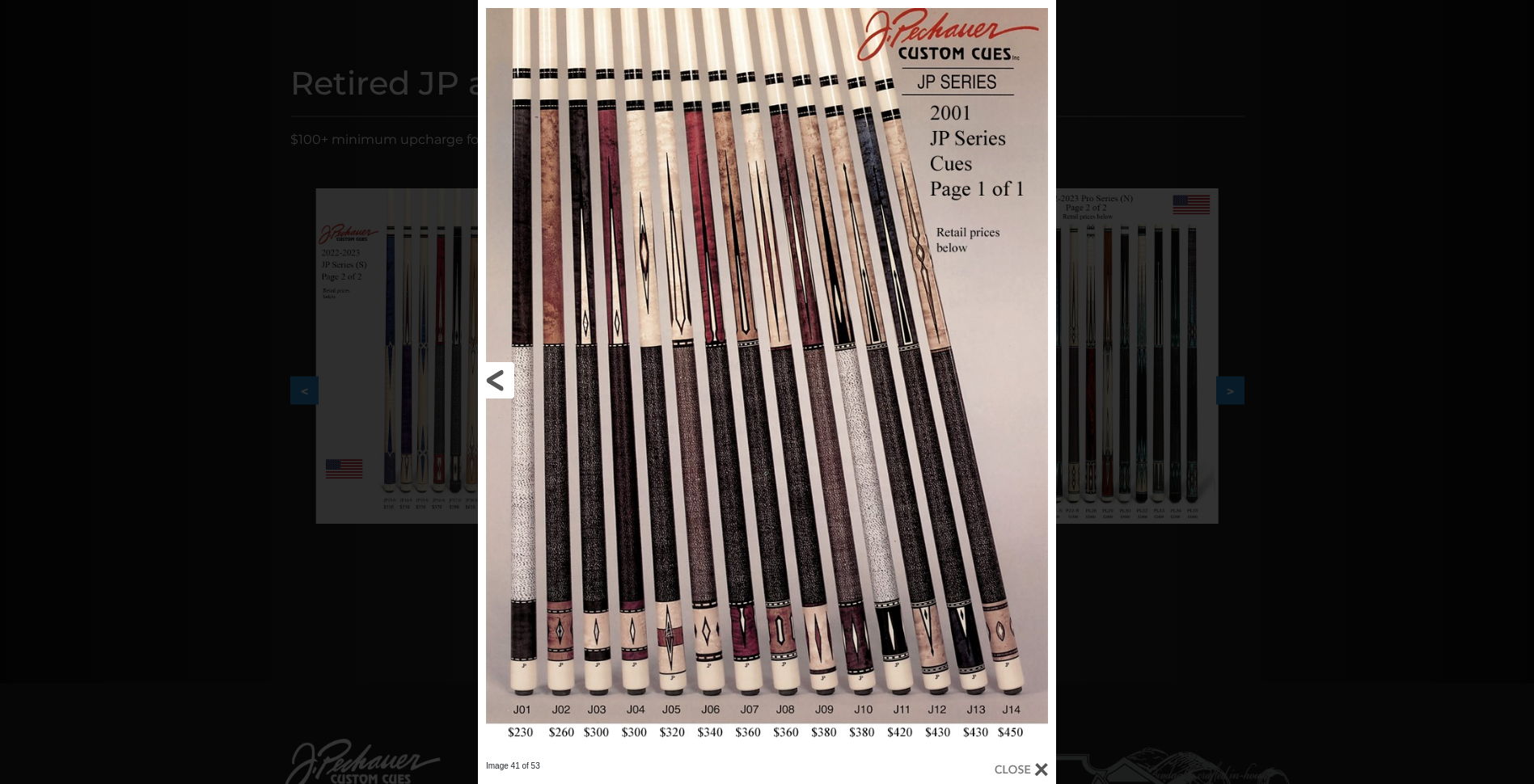
click at [500, 381] on link at bounding box center [608, 380] width 260 height 760
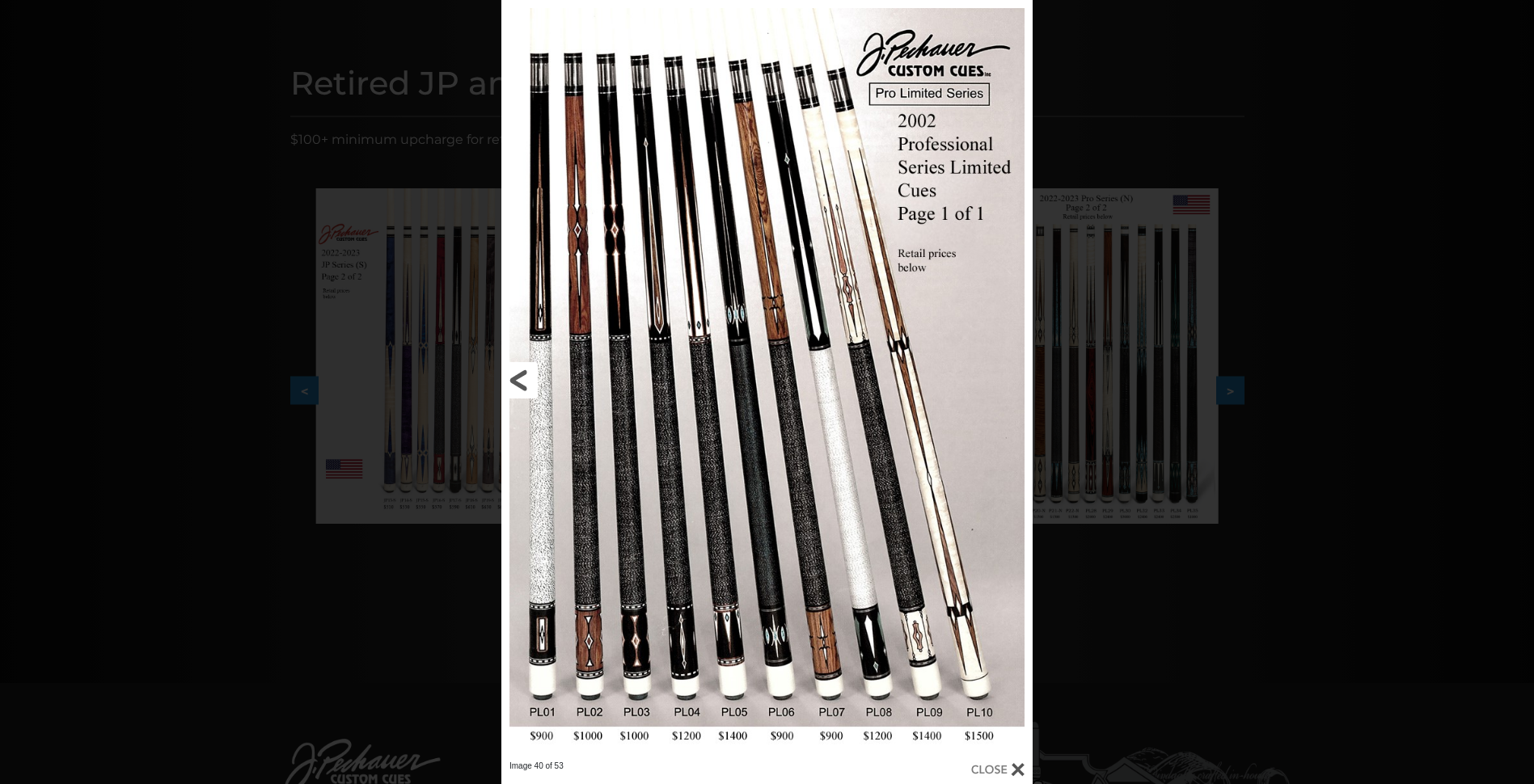
click at [500, 381] on div "Image 40 of 53" at bounding box center [767, 392] width 1534 height 784
